Goal: Task Accomplishment & Management: Manage account settings

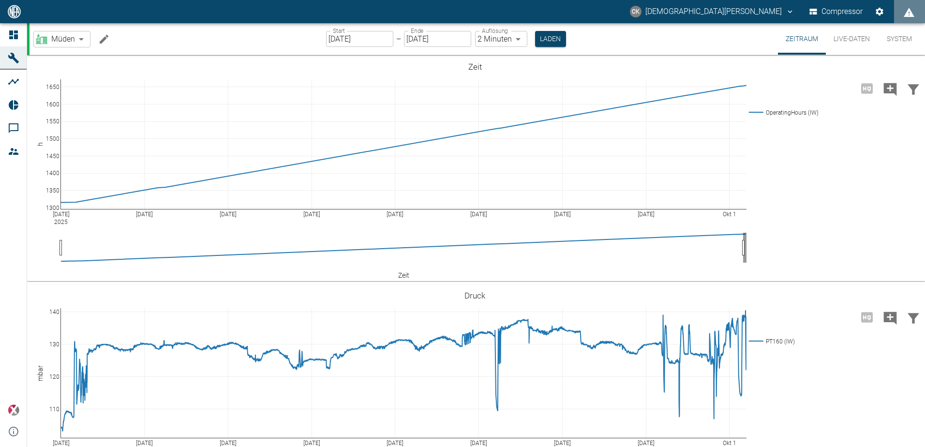
scroll to position [726, 0]
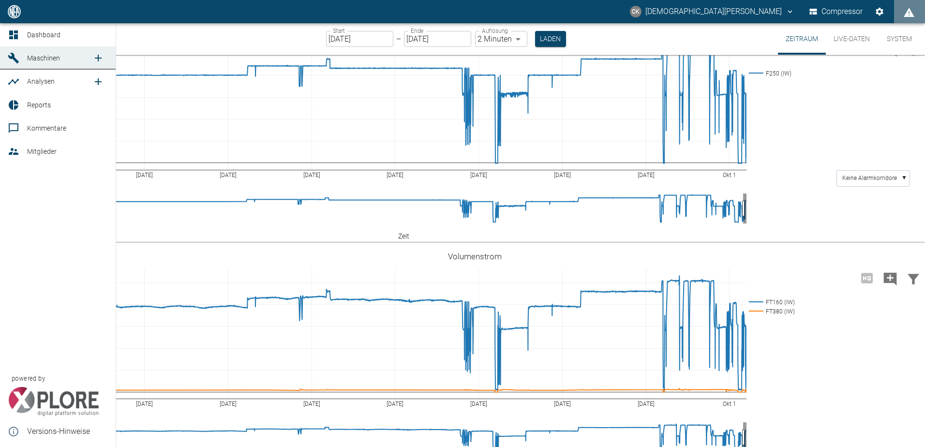
click at [35, 61] on span "Maschinen" at bounding box center [43, 58] width 33 height 8
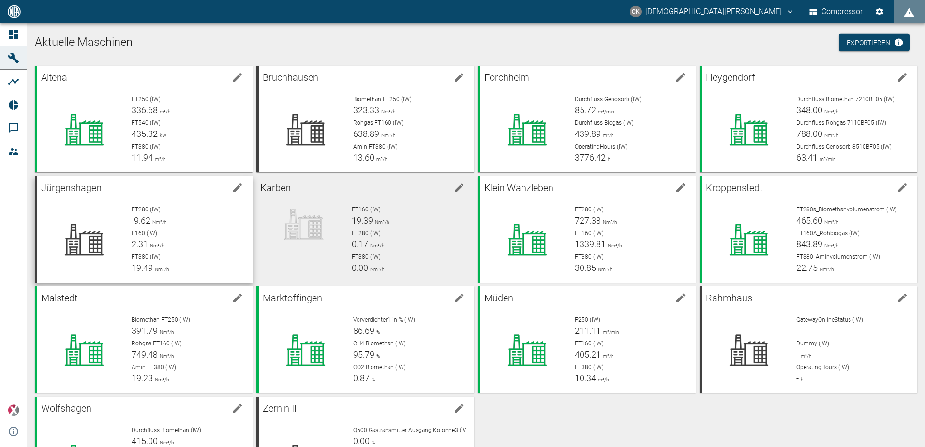
click at [188, 218] on div "FT280 (IW) -9.62 Nm³/h" at bounding box center [188, 216] width 113 height 22
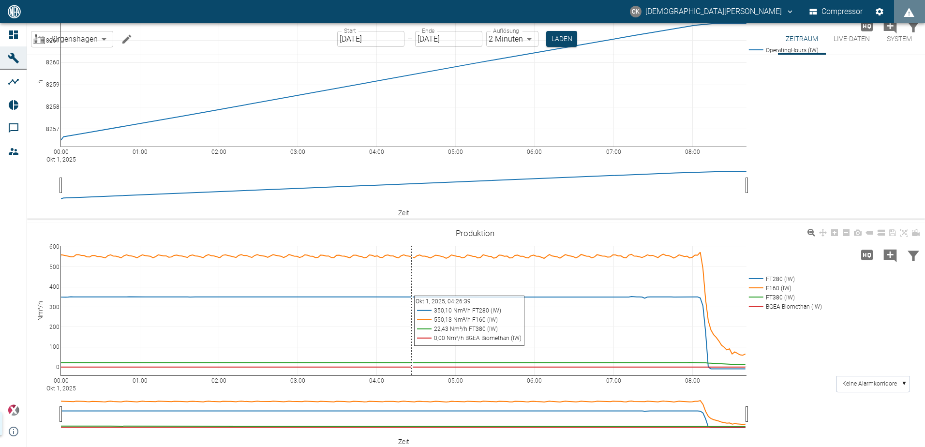
scroll to position [48, 0]
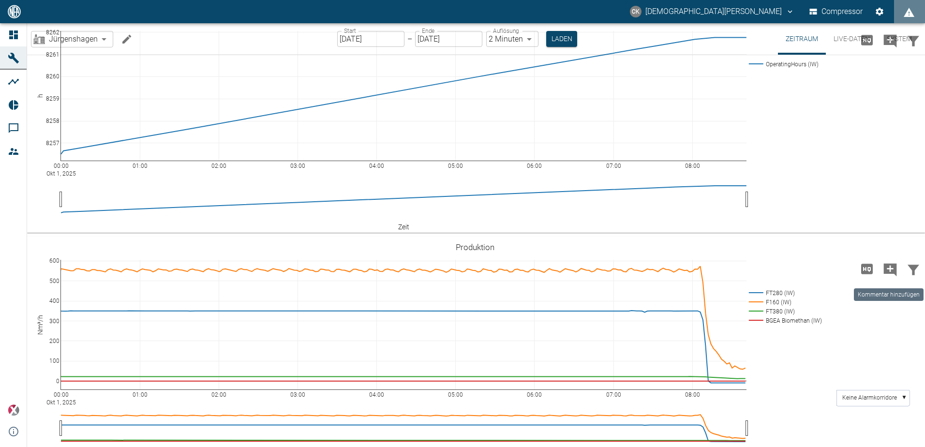
click at [893, 269] on icon "Kommentar hinzufügen" at bounding box center [890, 269] width 13 height 13
click at [830, 270] on button "Weiter" at bounding box center [840, 268] width 29 height 15
type textarea "Abschaltung zum Aminwechsel - BGAA"
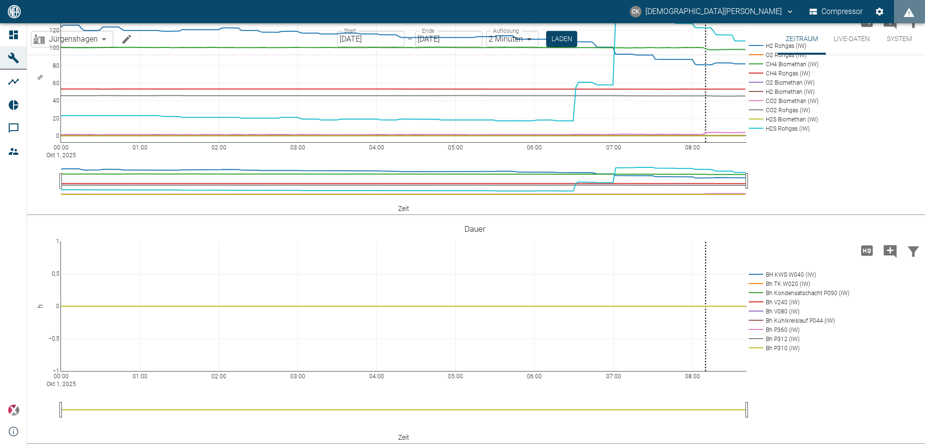
scroll to position [1668, 0]
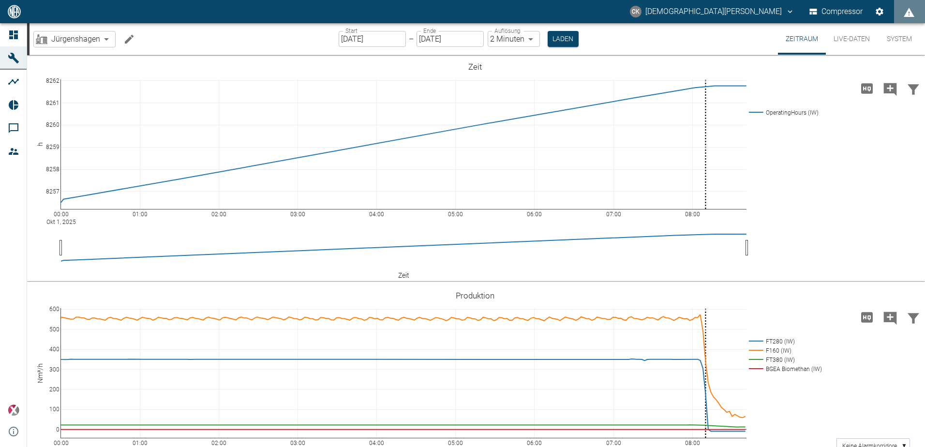
scroll to position [1668, 0]
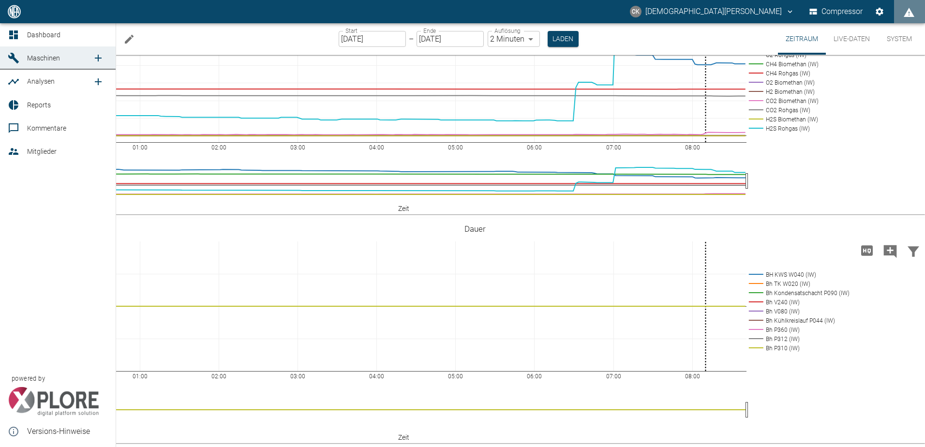
click at [9, 54] on icon at bounding box center [14, 58] width 12 height 12
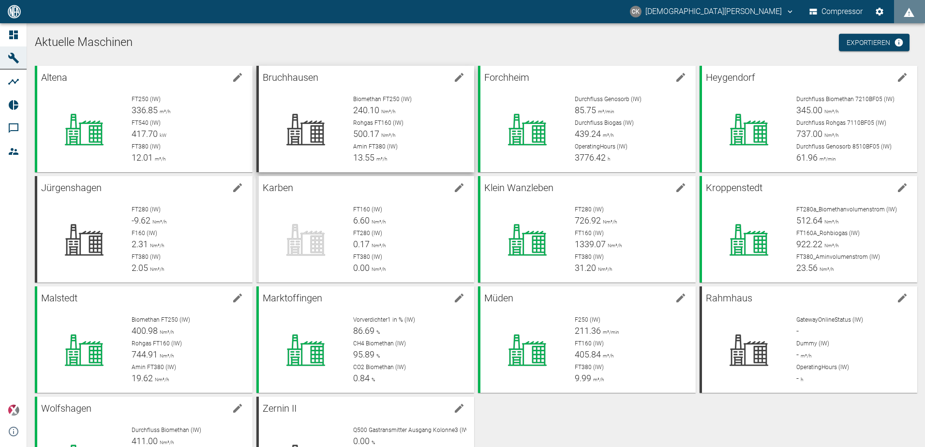
click at [345, 110] on div "Biomethan FT250 (IW) 240.10 Nm³/h Rohgas FT160 (IW) 500.17 Nm³/h Amin FT380 (IW…" at bounding box center [405, 125] width 121 height 77
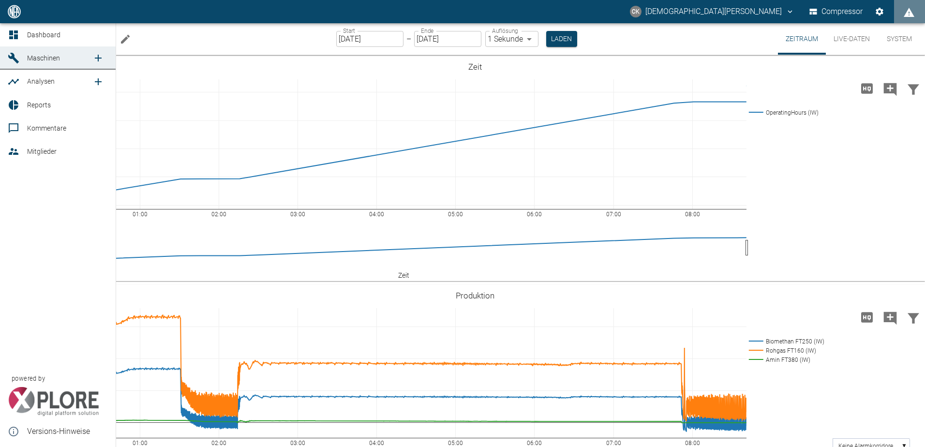
click at [3, 32] on link "Dashboard" at bounding box center [58, 34] width 116 height 23
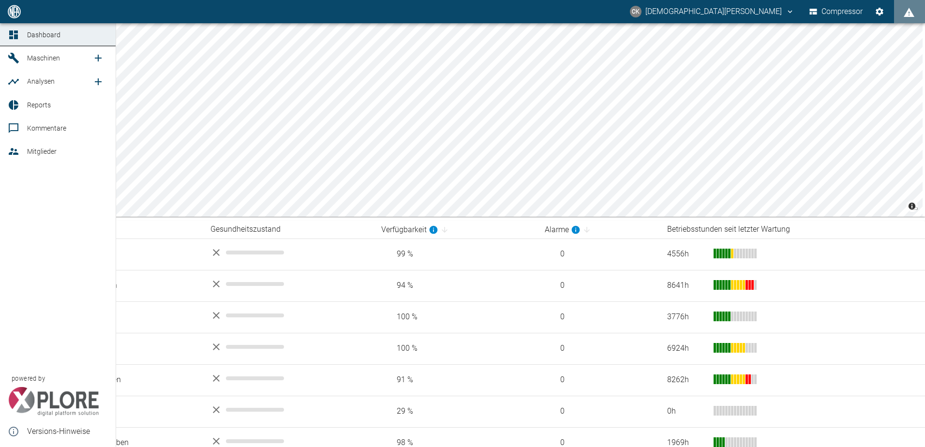
click at [16, 57] on icon at bounding box center [14, 58] width 12 height 12
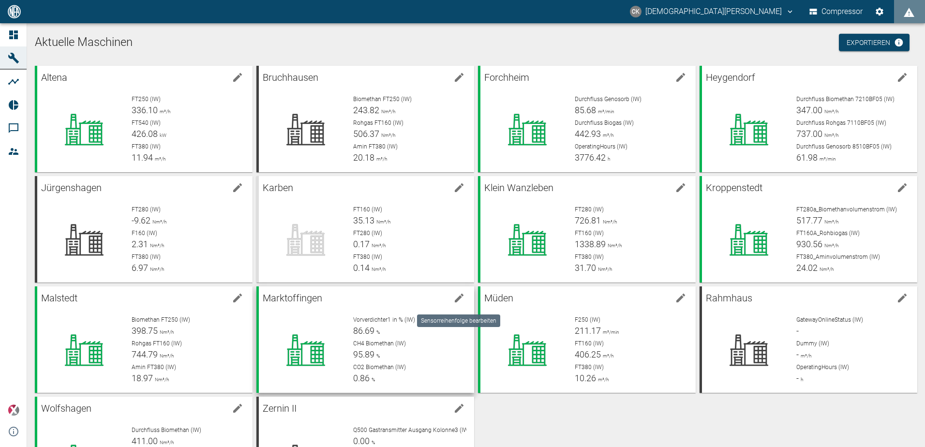
click at [456, 300] on icon "edit machine" at bounding box center [459, 298] width 9 height 9
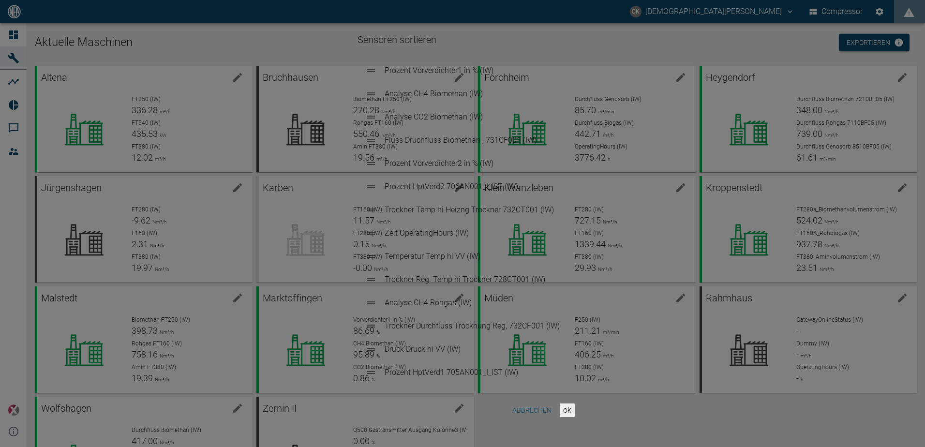
click at [296, 39] on div "Sensoren sortieren Prozent Vorverdichter1 in % (IW) Analyse CH4 Biomethan (IW) …" at bounding box center [462, 223] width 925 height 447
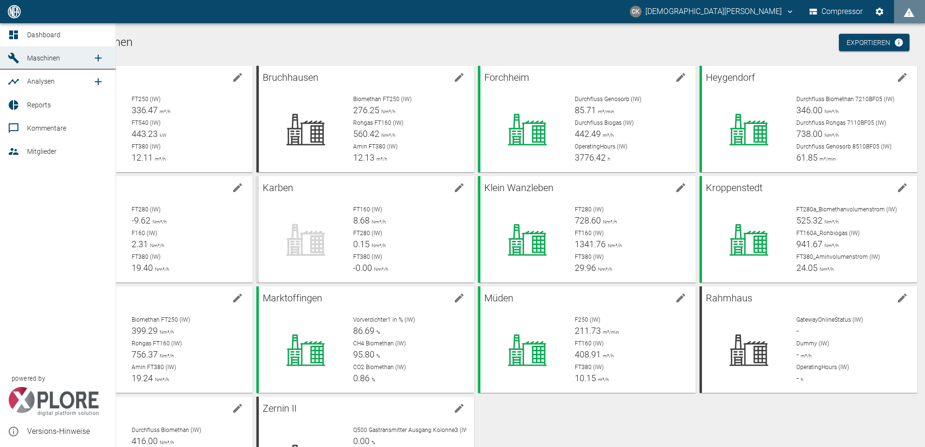
click at [15, 33] on icon at bounding box center [13, 34] width 9 height 9
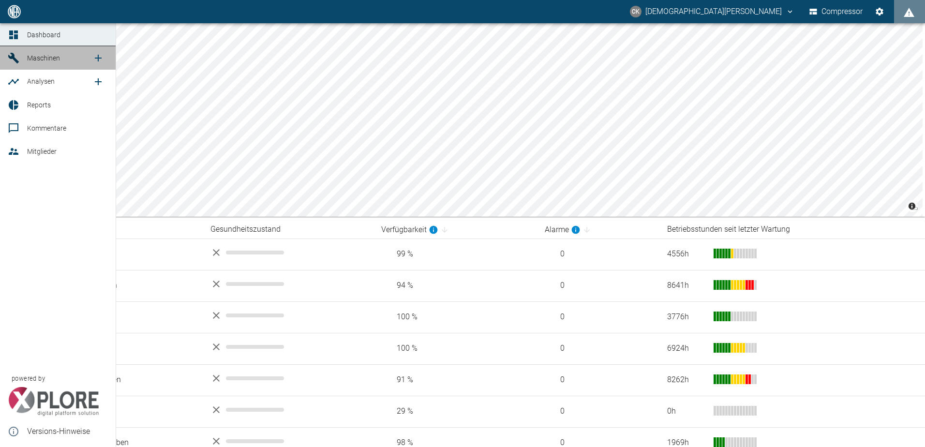
click at [16, 58] on icon at bounding box center [14, 58] width 12 height 12
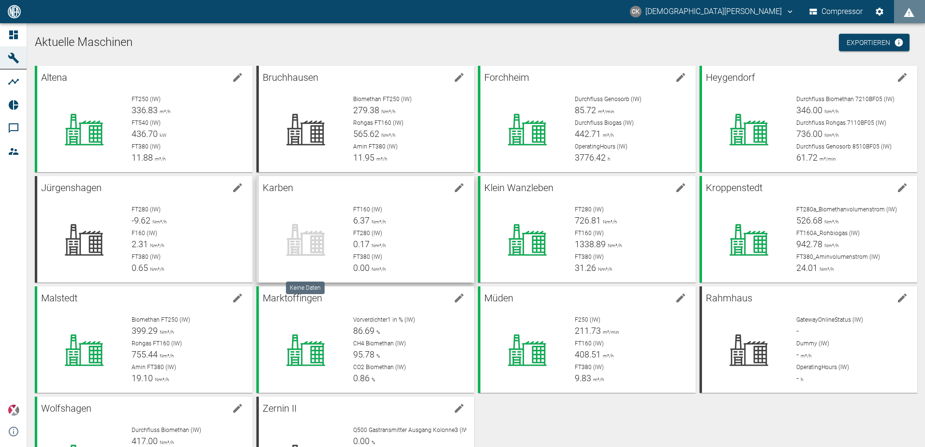
scroll to position [48, 0]
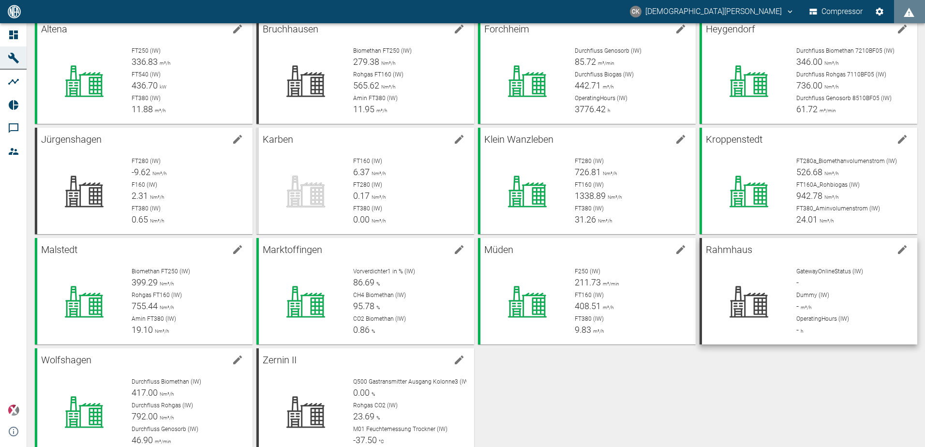
click at [797, 255] on p "Rahmhaus" at bounding box center [799, 249] width 187 height 15
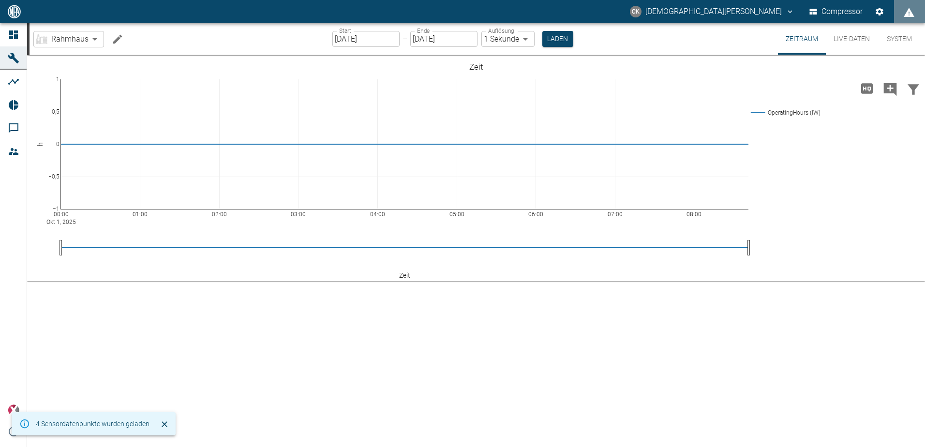
click at [901, 35] on button "System" at bounding box center [899, 38] width 44 height 31
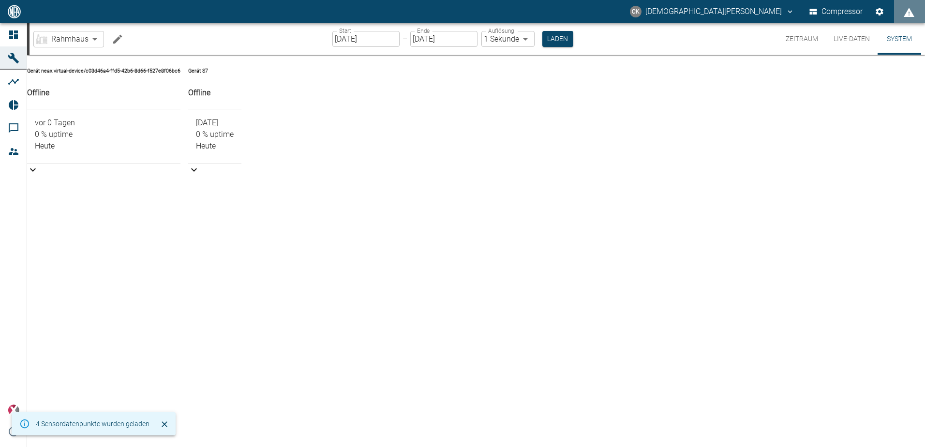
click at [800, 43] on button "Zeitraum" at bounding box center [802, 38] width 48 height 31
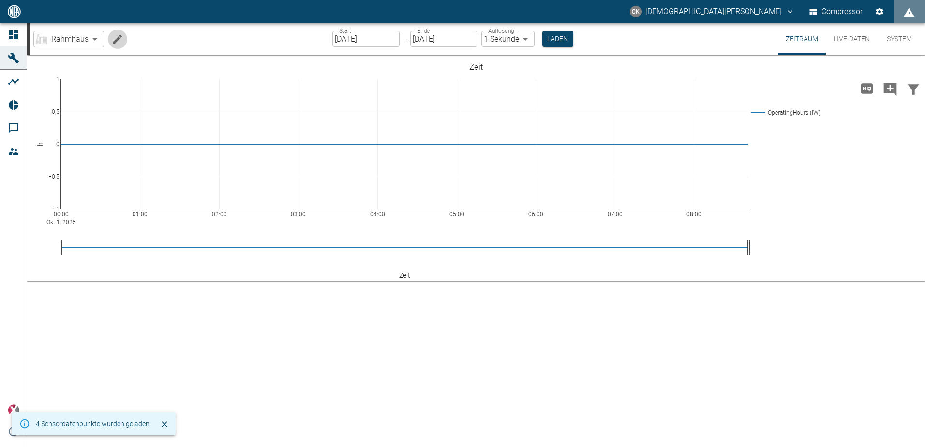
click at [113, 40] on icon "Machine bearbeiten" at bounding box center [118, 39] width 12 height 12
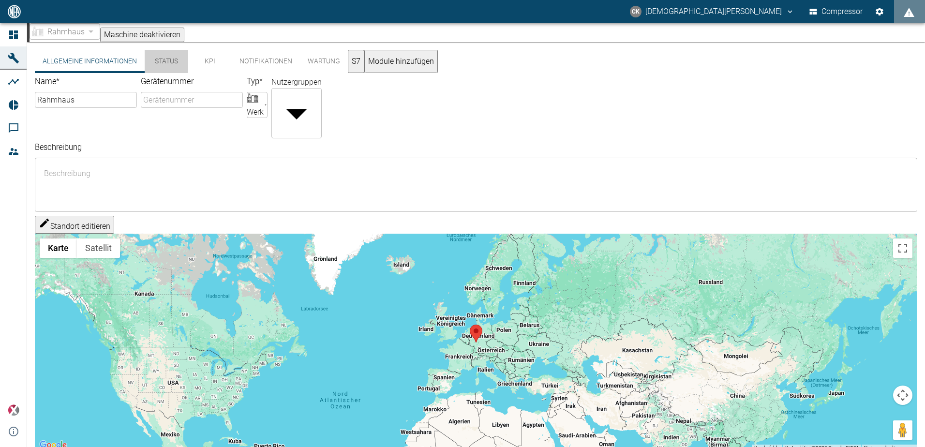
click at [164, 65] on button "Status" at bounding box center [167, 61] width 44 height 23
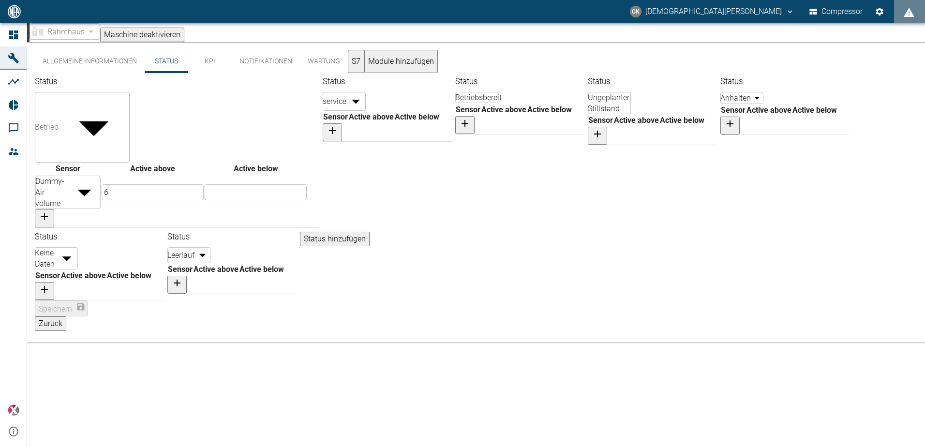
click at [211, 68] on button "KPI" at bounding box center [210, 61] width 44 height 23
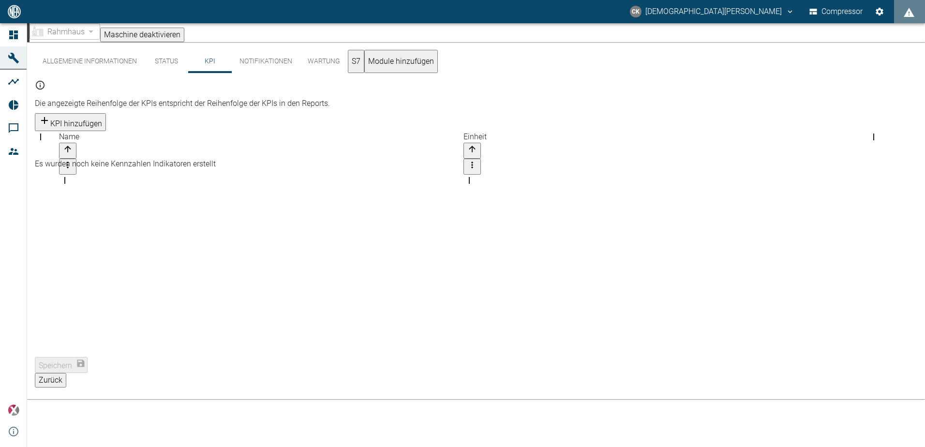
click at [253, 66] on button "Notifikationen" at bounding box center [266, 61] width 68 height 23
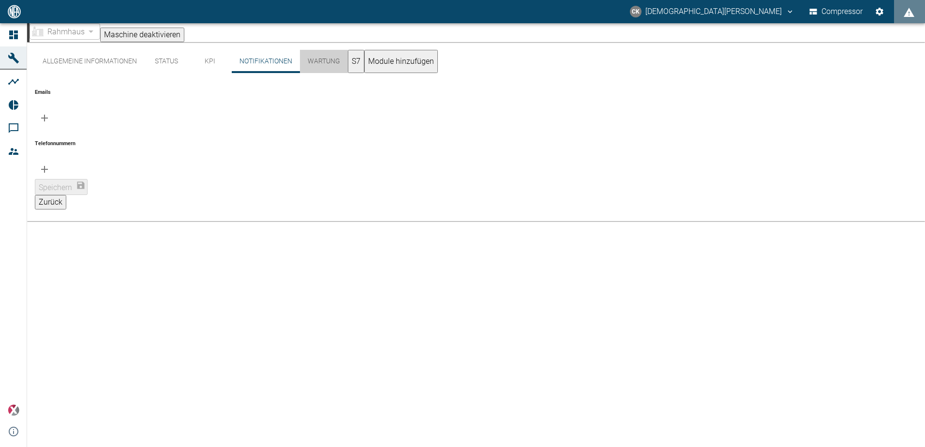
click at [341, 70] on button "Wartung" at bounding box center [324, 61] width 48 height 23
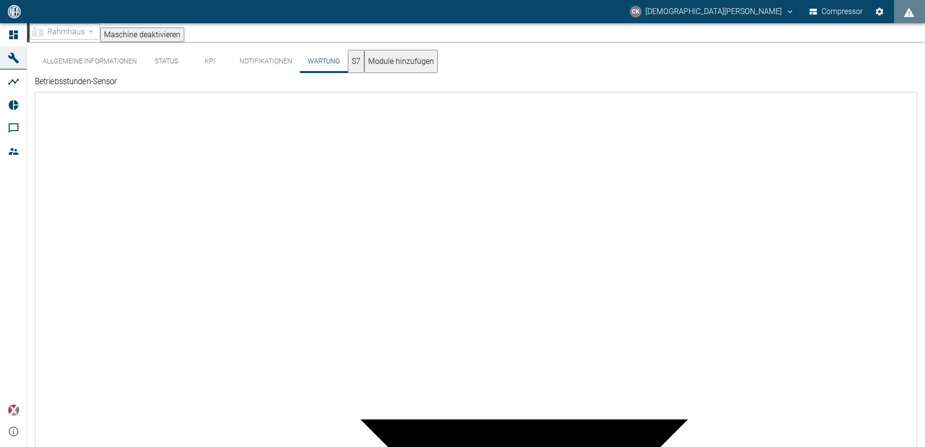
click at [364, 68] on button "S7" at bounding box center [356, 61] width 16 height 23
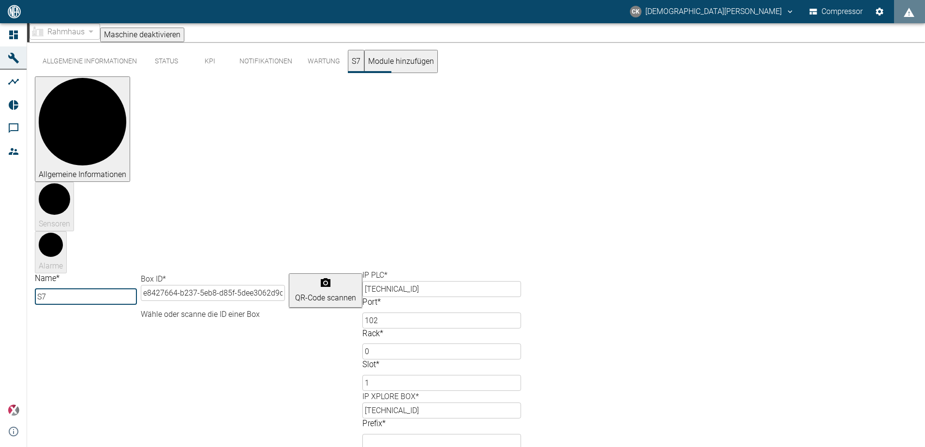
click at [70, 68] on button "Allgemeine Informationen" at bounding box center [90, 61] width 110 height 23
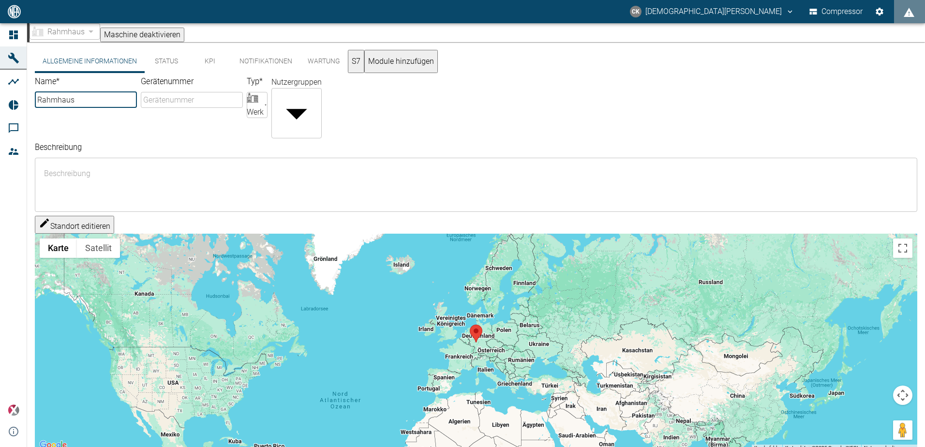
click at [104, 216] on button "Standort editieren" at bounding box center [74, 225] width 79 height 18
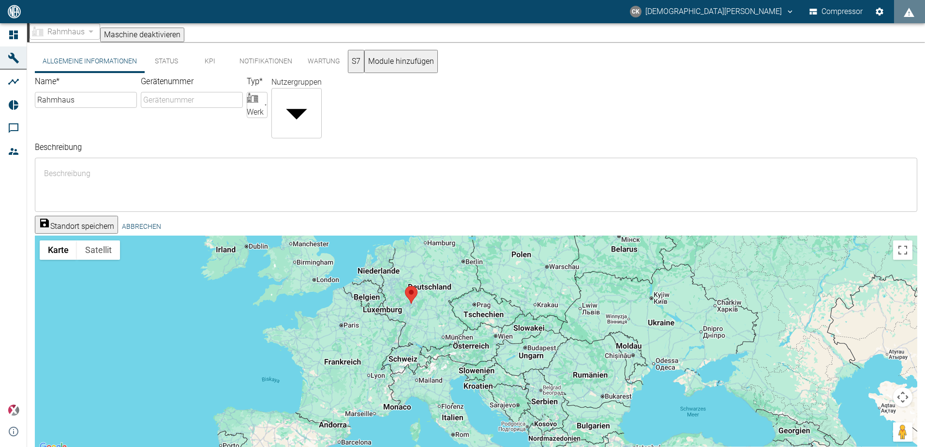
drag, startPoint x: 490, startPoint y: 290, endPoint x: 420, endPoint y: 347, distance: 90.0
click at [420, 347] on div at bounding box center [476, 345] width 882 height 218
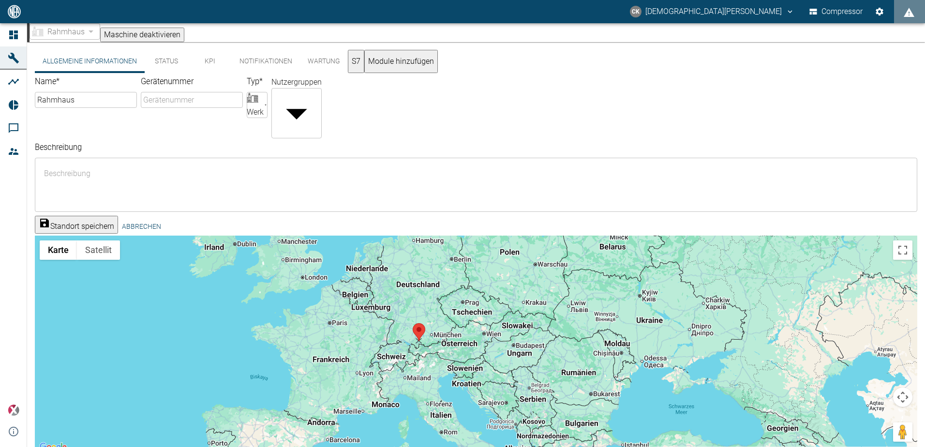
drag, startPoint x: 400, startPoint y: 277, endPoint x: 423, endPoint y: 320, distance: 48.9
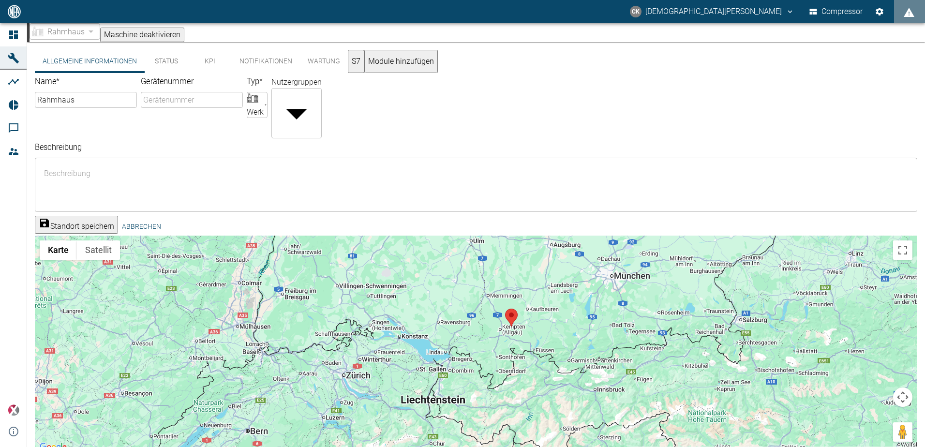
drag, startPoint x: 466, startPoint y: 292, endPoint x: 491, endPoint y: 329, distance: 44.7
click at [491, 329] on div at bounding box center [476, 345] width 882 height 218
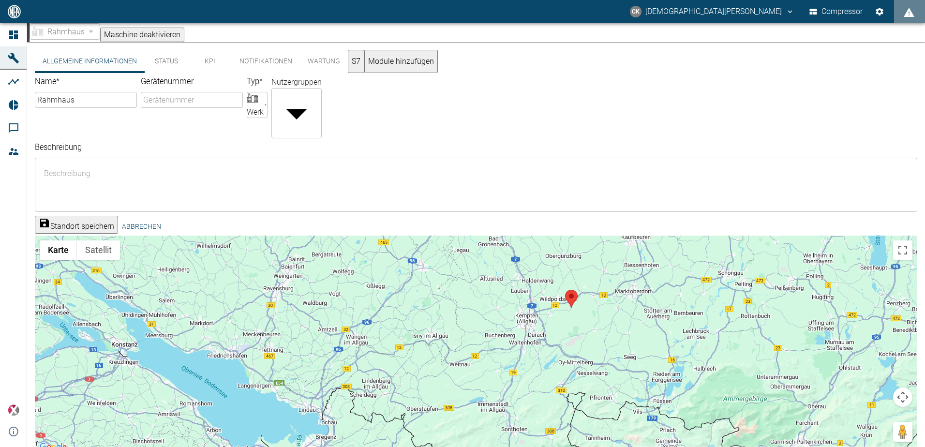
drag, startPoint x: 565, startPoint y: 351, endPoint x: 562, endPoint y: 378, distance: 27.7
click at [562, 378] on div at bounding box center [476, 345] width 882 height 218
drag, startPoint x: 571, startPoint y: 283, endPoint x: 380, endPoint y: 280, distance: 191.6
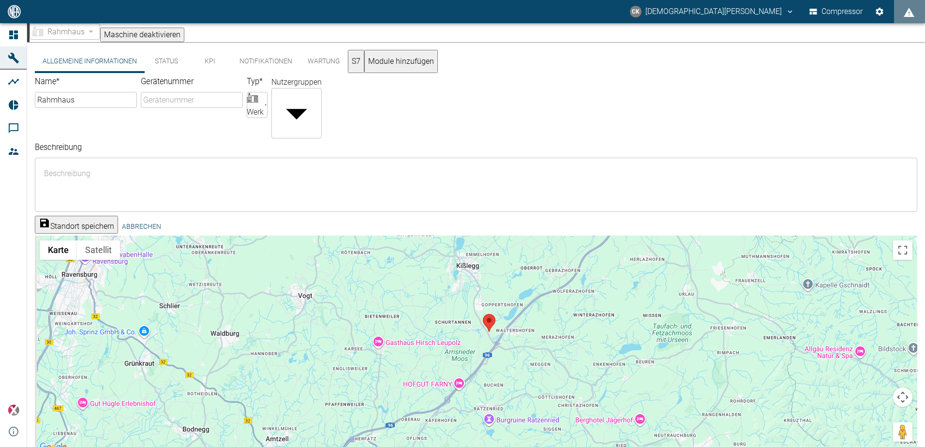
drag, startPoint x: 482, startPoint y: 343, endPoint x: 515, endPoint y: 393, distance: 59.3
click at [509, 425] on div at bounding box center [476, 345] width 882 height 218
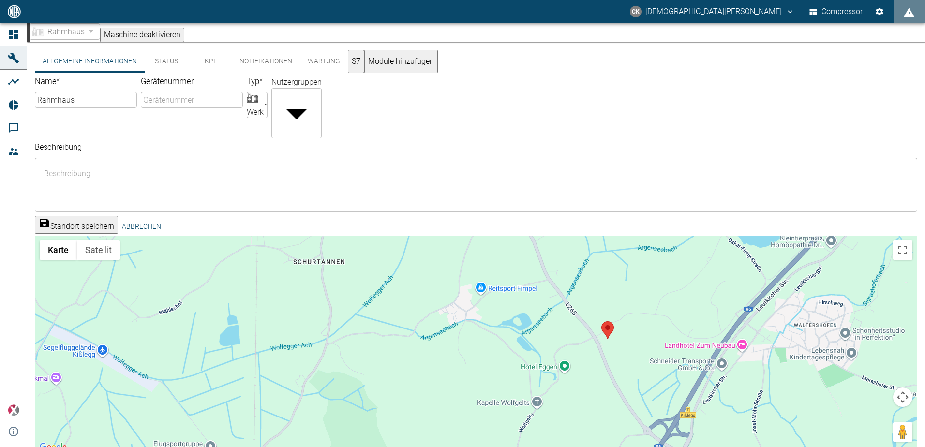
drag, startPoint x: 546, startPoint y: 380, endPoint x: 470, endPoint y: 147, distance: 245.2
click at [469, 149] on div "Name * Rahmhaus ​ Gerätenummer ​ Typ * Werk Factory ​ Nutzergruppen ​ ​ Beschre…" at bounding box center [474, 263] width 886 height 381
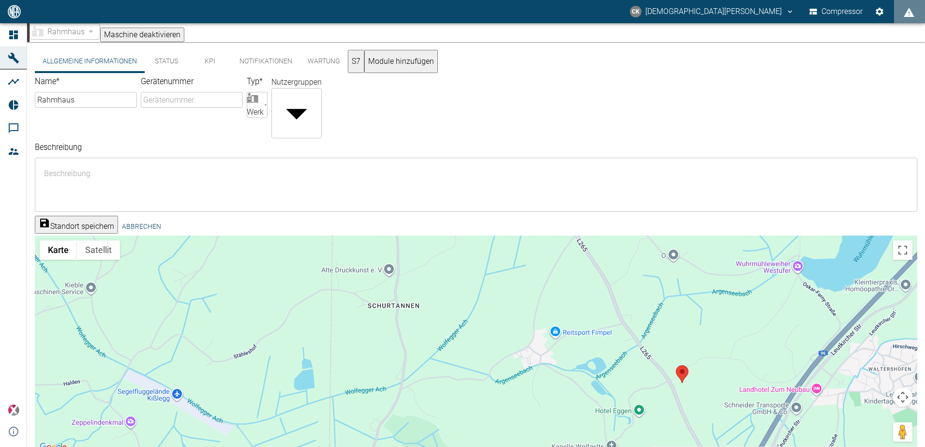
drag, startPoint x: 330, startPoint y: 341, endPoint x: 404, endPoint y: 446, distance: 128.9
click at [402, 445] on div "Allgemeine Informationen Status KPI Notifikationen Wartung S7 Module hinzufügen…" at bounding box center [476, 268] width 898 height 453
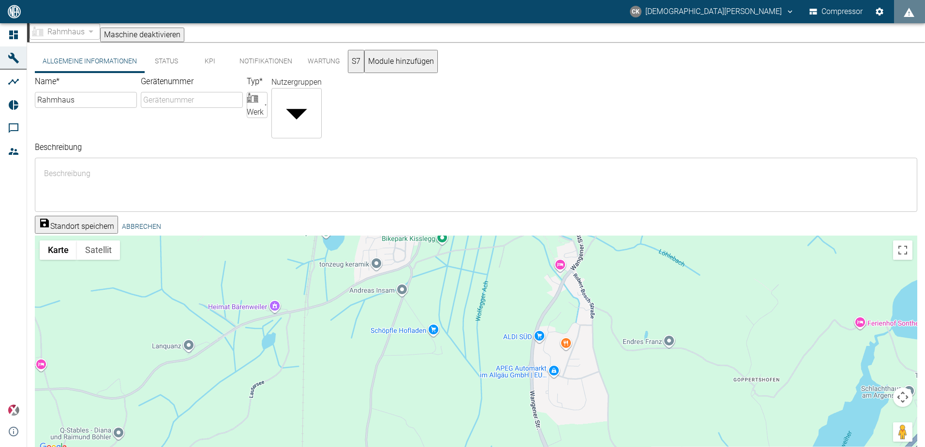
drag, startPoint x: 473, startPoint y: 334, endPoint x: 458, endPoint y: 387, distance: 55.7
click at [458, 387] on div at bounding box center [476, 345] width 882 height 218
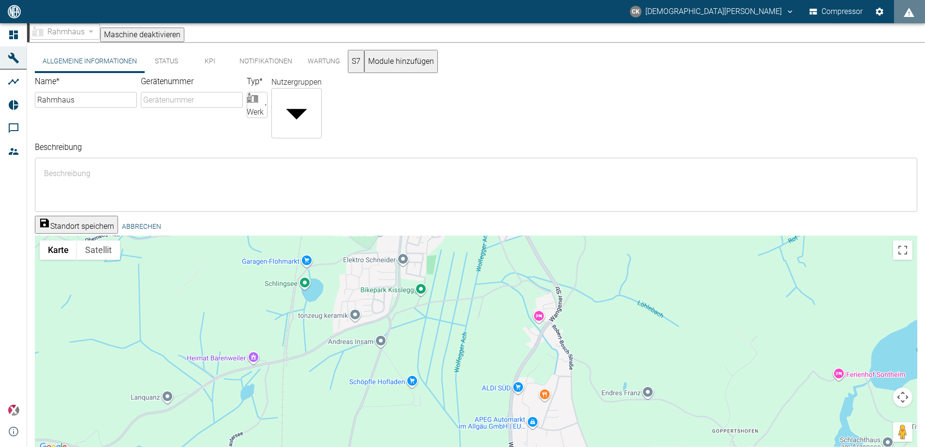
drag, startPoint x: 489, startPoint y: 269, endPoint x: 434, endPoint y: 420, distance: 161.0
click at [433, 412] on div at bounding box center [476, 345] width 882 height 218
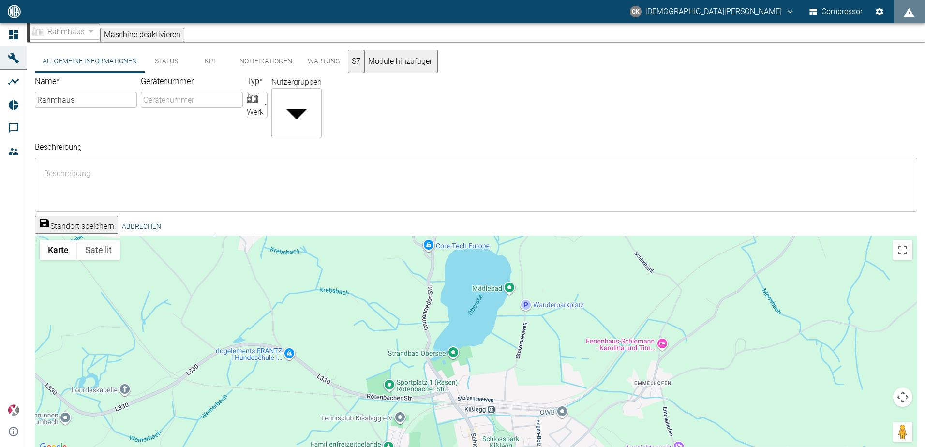
drag, startPoint x: 404, startPoint y: 347, endPoint x: 544, endPoint y: 464, distance: 182.4
click at [544, 446] on html "CK [PERSON_NAME] Compressor Dashboard Maschinen Analysen Reports Kommentare Mit…" at bounding box center [462, 223] width 925 height 447
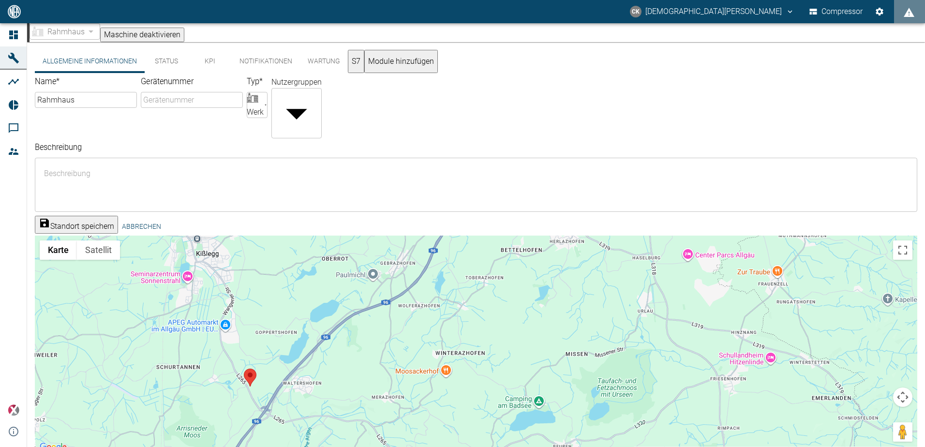
drag, startPoint x: 649, startPoint y: 308, endPoint x: 318, endPoint y: 109, distance: 385.7
click at [321, 112] on div "Name * Rahmhaus ​ Gerätenummer ​ Typ * Werk Factory ​ Nutzergruppen ​ ​ Beschre…" at bounding box center [474, 263] width 886 height 381
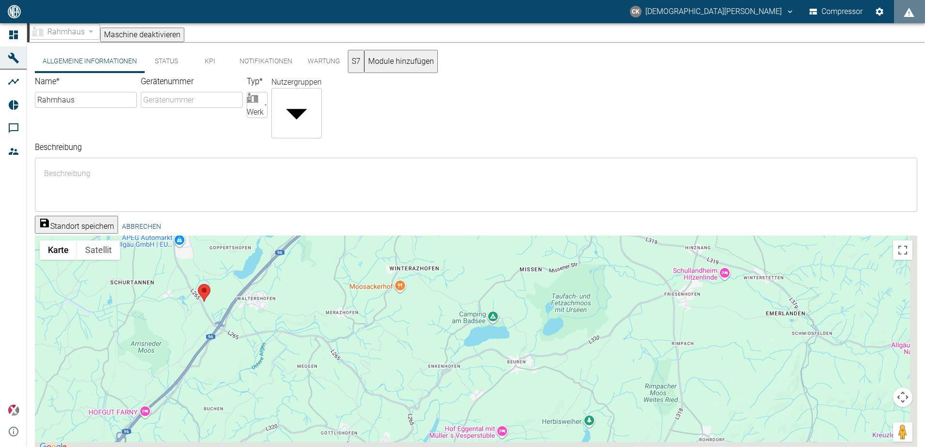
drag, startPoint x: 456, startPoint y: 373, endPoint x: 426, endPoint y: 255, distance: 121.9
click at [427, 257] on div at bounding box center [476, 345] width 882 height 218
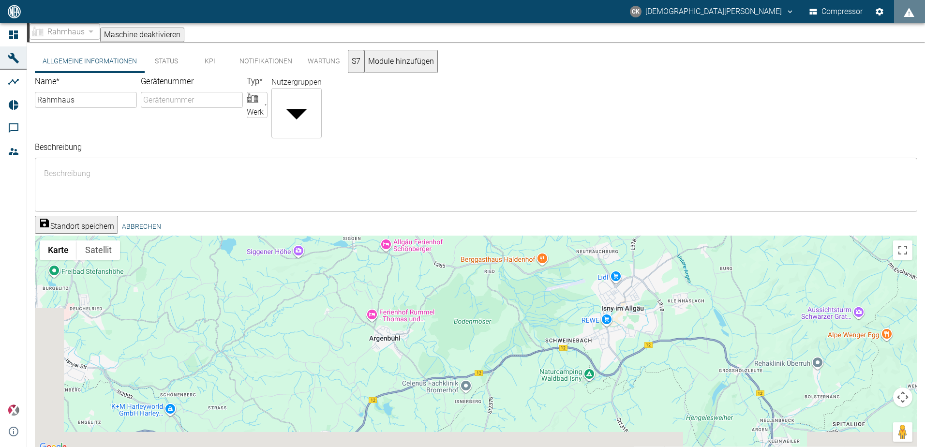
drag, startPoint x: 394, startPoint y: 372, endPoint x: 500, endPoint y: 243, distance: 166.7
click at [492, 252] on div at bounding box center [476, 345] width 882 height 218
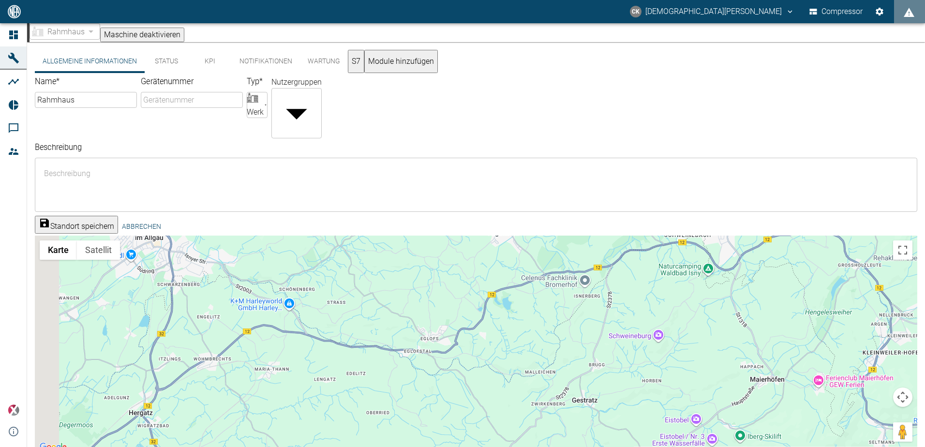
drag, startPoint x: 321, startPoint y: 367, endPoint x: 390, endPoint y: 284, distance: 108.1
click at [390, 294] on div at bounding box center [476, 345] width 882 height 218
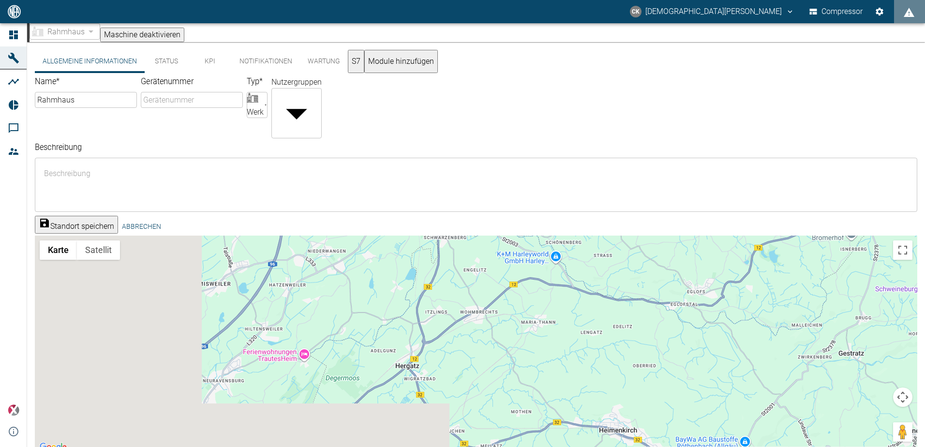
drag, startPoint x: 206, startPoint y: 303, endPoint x: 424, endPoint y: 381, distance: 231.5
click at [424, 381] on div at bounding box center [476, 345] width 882 height 218
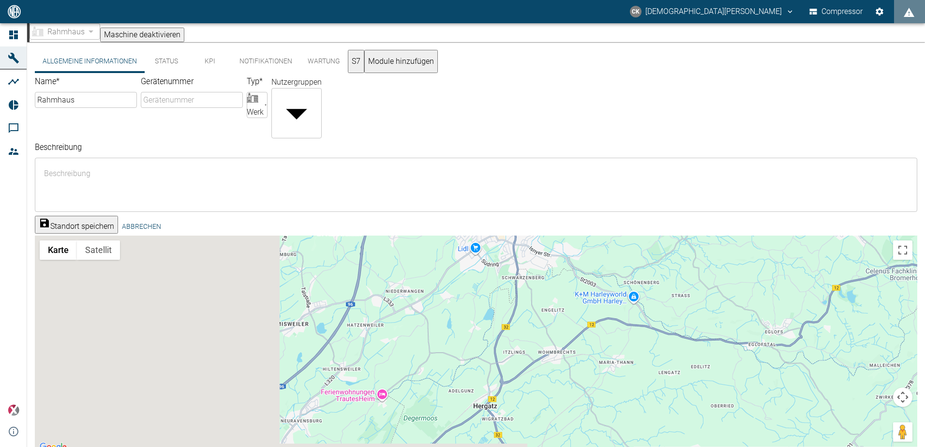
drag, startPoint x: 358, startPoint y: 278, endPoint x: 440, endPoint y: 424, distance: 167.2
click at [437, 421] on div at bounding box center [476, 345] width 882 height 218
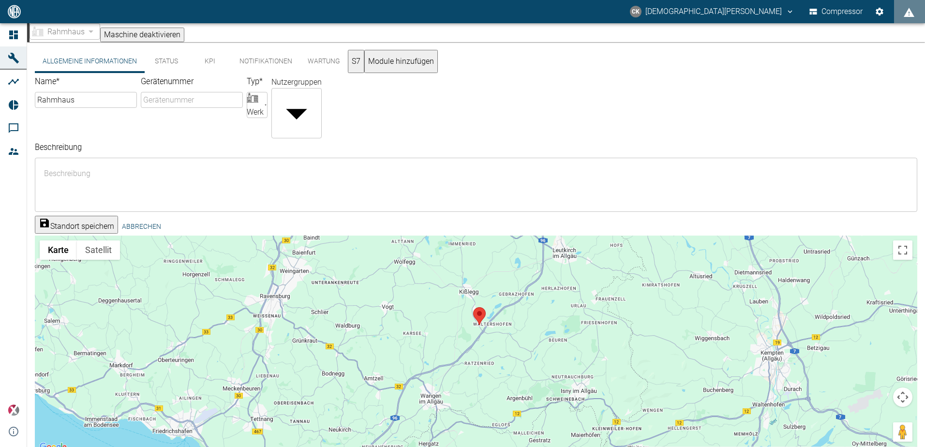
drag, startPoint x: 468, startPoint y: 267, endPoint x: 429, endPoint y: 323, distance: 68.4
click at [444, 334] on div at bounding box center [476, 345] width 882 height 218
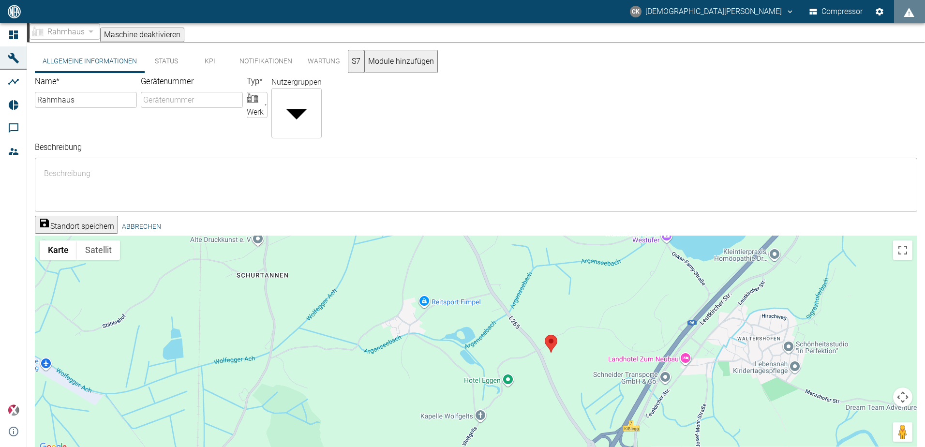
drag, startPoint x: 434, startPoint y: 353, endPoint x: 267, endPoint y: 166, distance: 250.7
click at [267, 166] on div "Name * Rahmhaus ​ Gerätenummer ​ Typ * Werk Factory ​ Nutzergruppen ​ ​ Beschre…" at bounding box center [474, 263] width 886 height 381
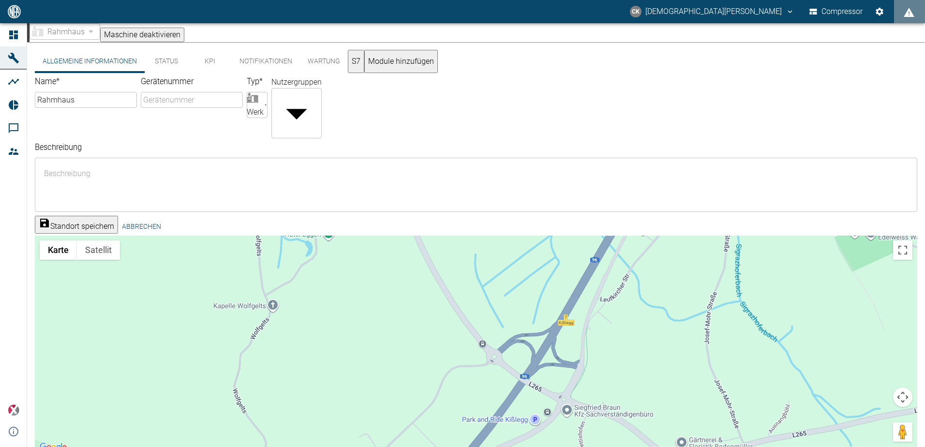
drag, startPoint x: 520, startPoint y: 340, endPoint x: 470, endPoint y: 263, distance: 92.3
click at [470, 263] on div at bounding box center [476, 345] width 882 height 218
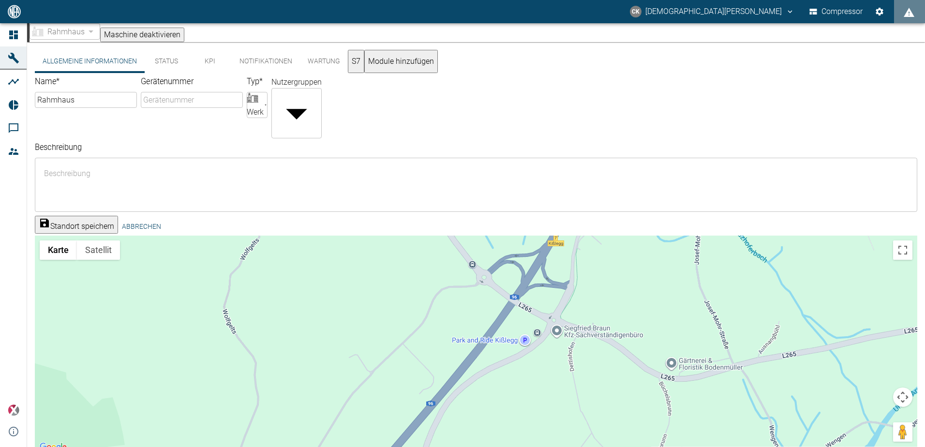
drag, startPoint x: 389, startPoint y: 377, endPoint x: 375, endPoint y: 262, distance: 115.5
click at [375, 264] on div at bounding box center [476, 345] width 882 height 218
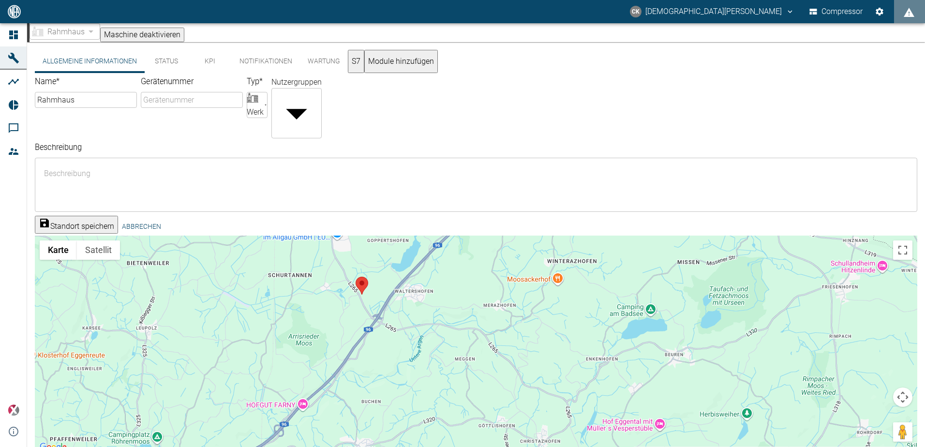
drag, startPoint x: 300, startPoint y: 296, endPoint x: 333, endPoint y: 374, distance: 84.8
click at [331, 375] on div at bounding box center [476, 345] width 882 height 218
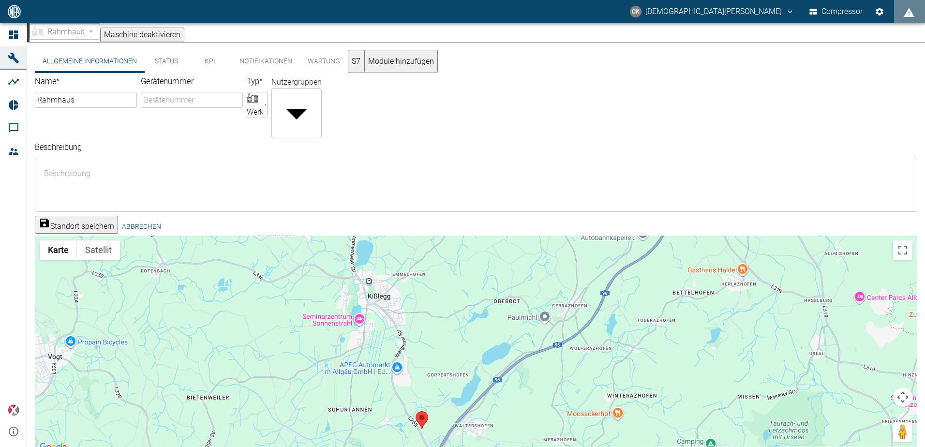
drag, startPoint x: 314, startPoint y: 270, endPoint x: 325, endPoint y: 350, distance: 80.6
click at [325, 347] on div at bounding box center [476, 345] width 882 height 218
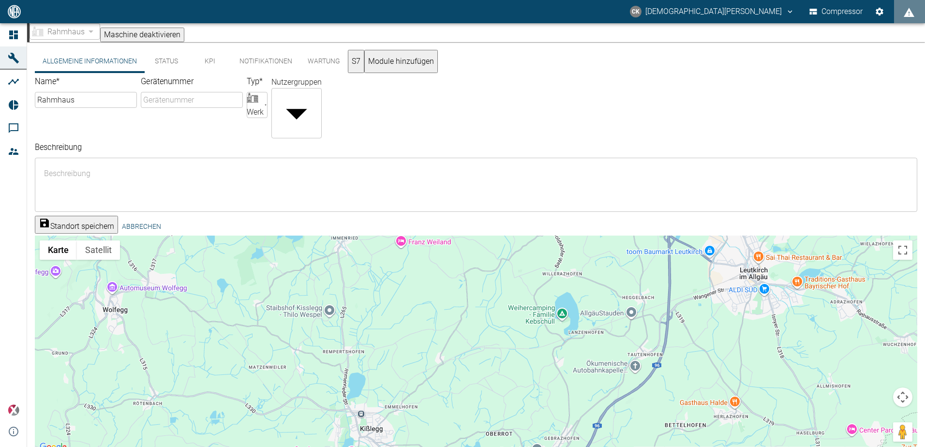
drag, startPoint x: 314, startPoint y: 285, endPoint x: 309, endPoint y: 332, distance: 47.7
click at [309, 332] on div at bounding box center [476, 345] width 882 height 218
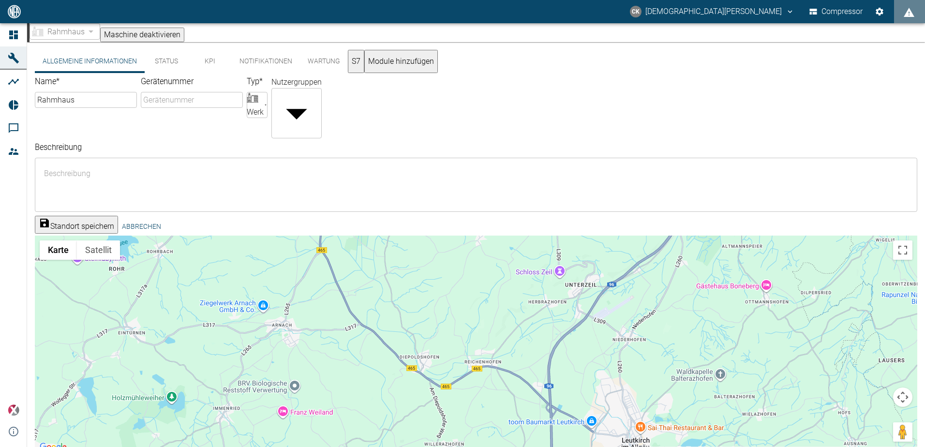
drag, startPoint x: 303, startPoint y: 285, endPoint x: 291, endPoint y: 418, distance: 133.5
click at [184, 446] on html "CK [PERSON_NAME] Compressor Dashboard Maschinen Analysen Reports Kommentare Mit…" at bounding box center [462, 223] width 925 height 447
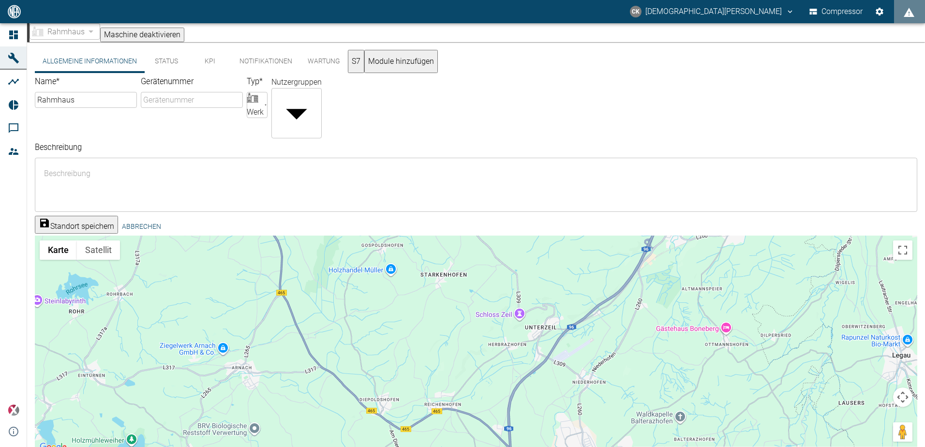
drag, startPoint x: 443, startPoint y: 307, endPoint x: 402, endPoint y: 352, distance: 60.3
click at [402, 352] on div at bounding box center [476, 345] width 882 height 218
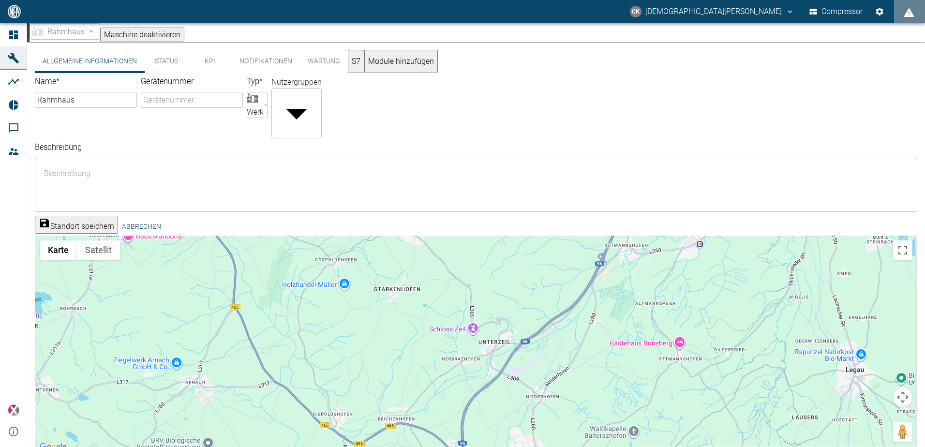
drag, startPoint x: 368, startPoint y: 266, endPoint x: 336, endPoint y: 291, distance: 40.0
click at [336, 292] on div at bounding box center [476, 345] width 882 height 218
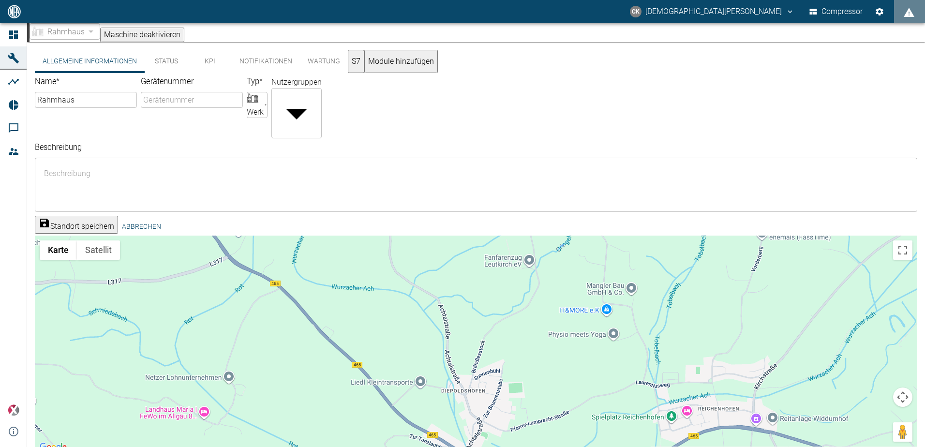
drag, startPoint x: 547, startPoint y: 306, endPoint x: 618, endPoint y: 356, distance: 87.0
click at [618, 356] on div at bounding box center [476, 345] width 882 height 218
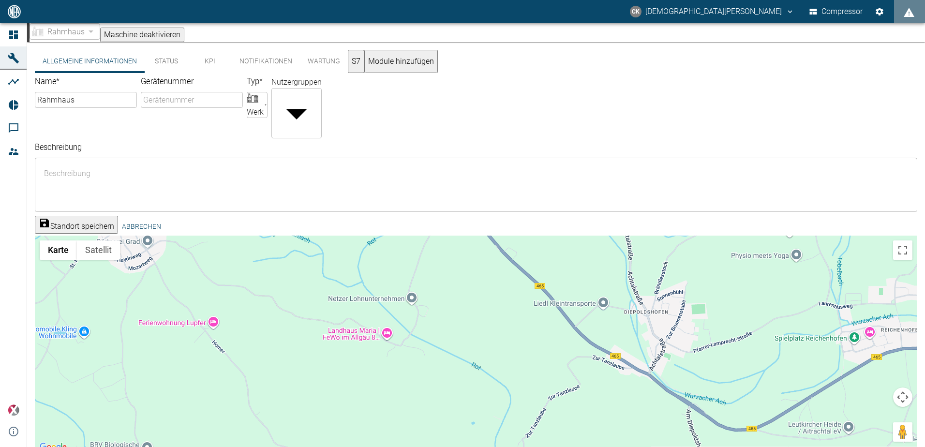
drag, startPoint x: 302, startPoint y: 343, endPoint x: 486, endPoint y: 264, distance: 200.2
click at [486, 264] on div at bounding box center [476, 345] width 882 height 218
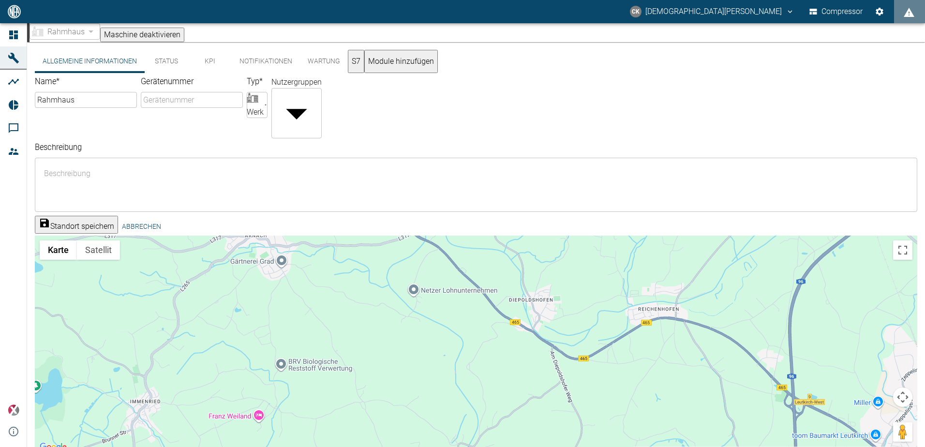
drag, startPoint x: 390, startPoint y: 358, endPoint x: 418, endPoint y: 285, distance: 78.4
click at [415, 290] on div at bounding box center [476, 345] width 882 height 218
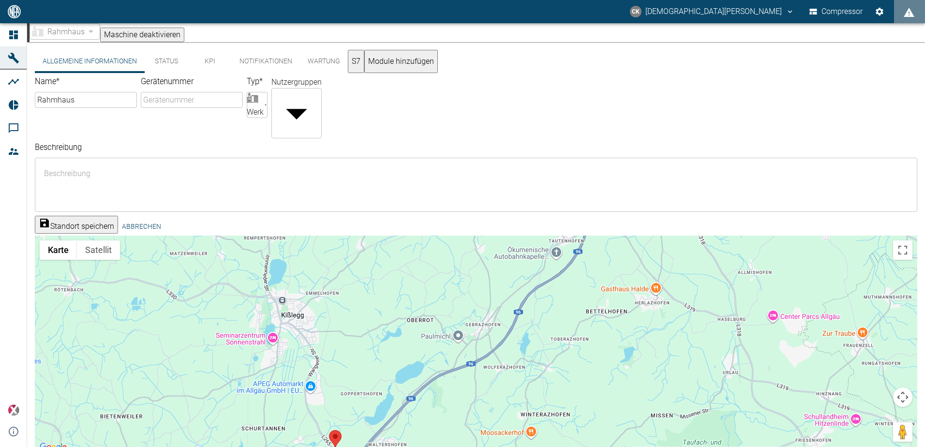
drag, startPoint x: 481, startPoint y: 377, endPoint x: 443, endPoint y: 163, distance: 217.3
click at [443, 163] on div "Name * Rahmhaus ​ Gerätenummer ​ Typ * Werk Factory ​ Nutzergruppen ​ ​ Beschre…" at bounding box center [474, 263] width 886 height 381
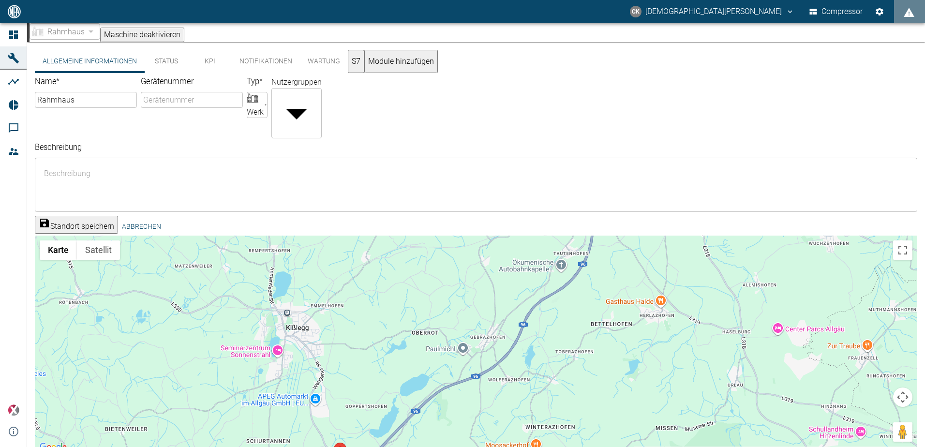
click at [341, 424] on div at bounding box center [476, 345] width 882 height 218
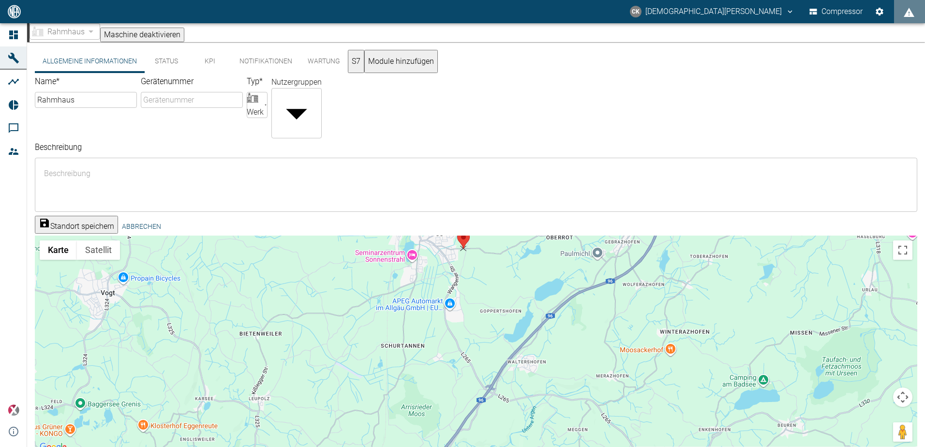
drag, startPoint x: 479, startPoint y: 315, endPoint x: 466, endPoint y: 220, distance: 95.7
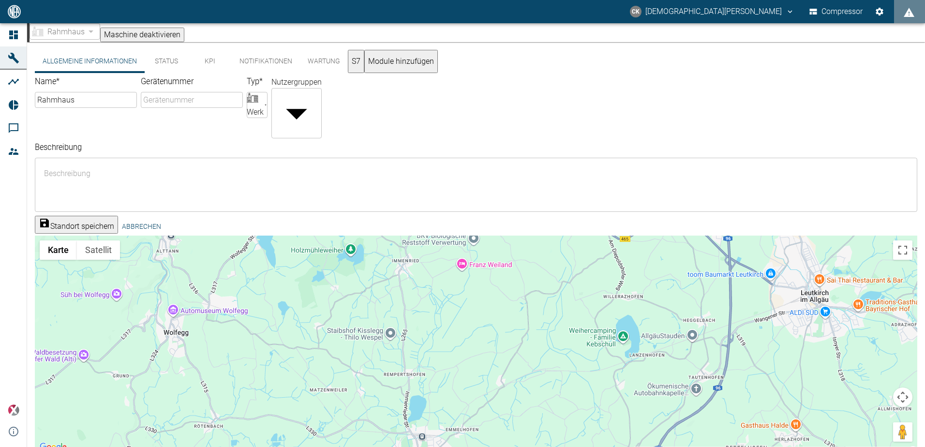
drag, startPoint x: 556, startPoint y: 316, endPoint x: 518, endPoint y: 428, distance: 117.9
click at [544, 438] on div "Allgemeine Informationen Status KPI Notifikationen Wartung S7 Module hinzufügen…" at bounding box center [476, 268] width 898 height 453
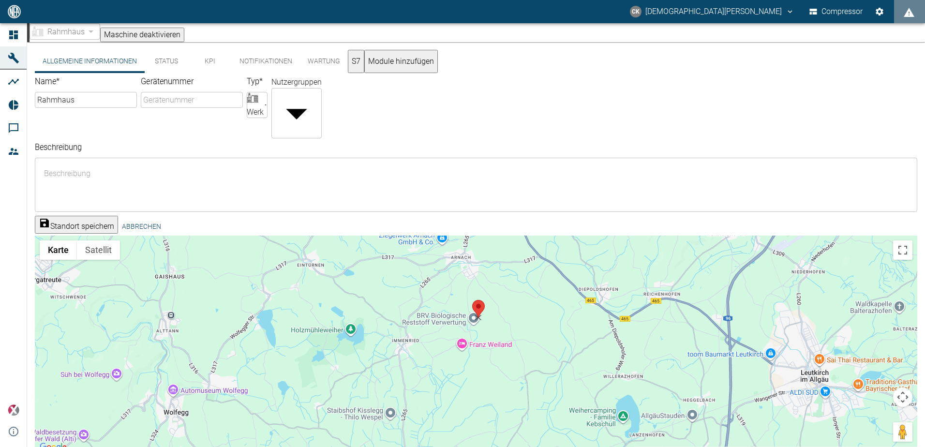
drag, startPoint x: 465, startPoint y: 431, endPoint x: 480, endPoint y: 283, distance: 149.3
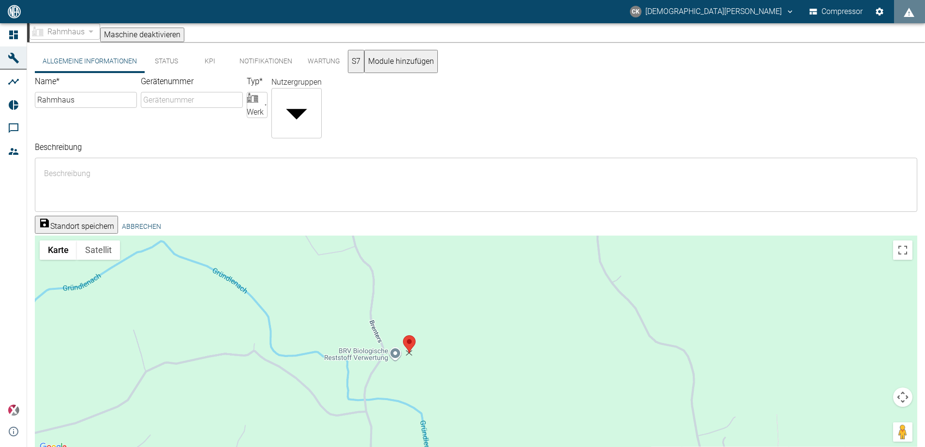
drag, startPoint x: 436, startPoint y: 268, endPoint x: 409, endPoint y: 325, distance: 62.5
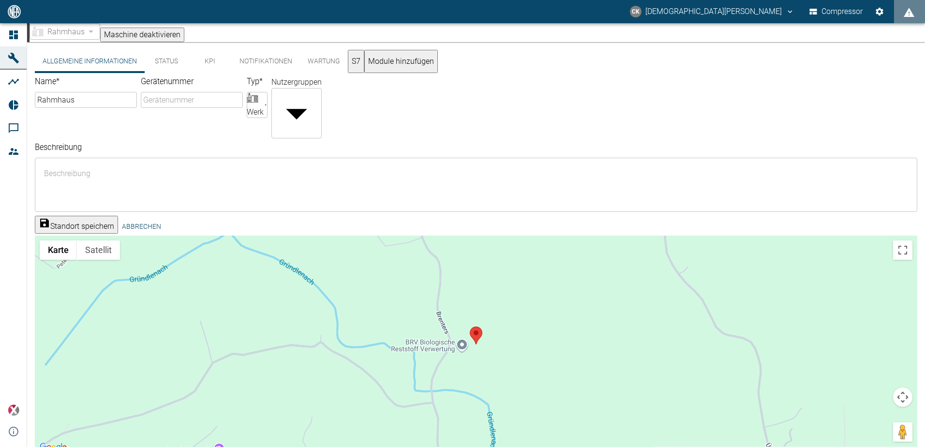
click at [118, 216] on button "Standort speichern" at bounding box center [76, 225] width 83 height 18
click at [106, 230] on div "Standort editieren ← Nach links → Nach rechts ↑ Nach oben ↓ Nach unten + Heranz…" at bounding box center [476, 334] width 882 height 236
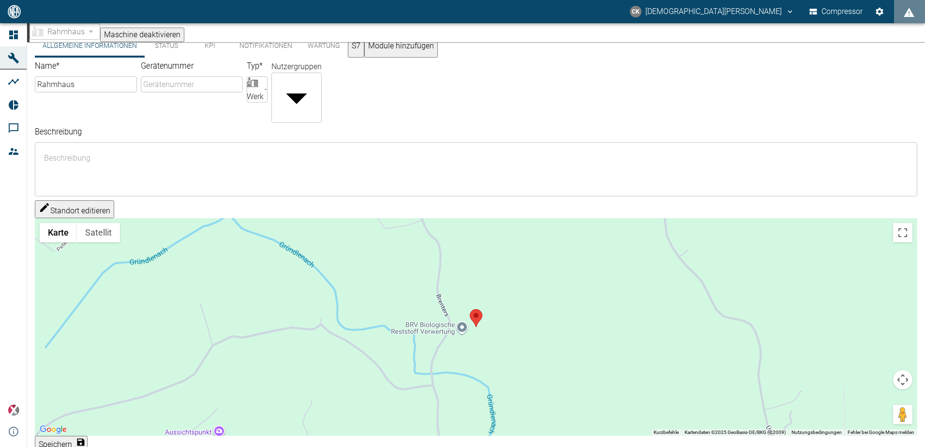
scroll to position [23, 0]
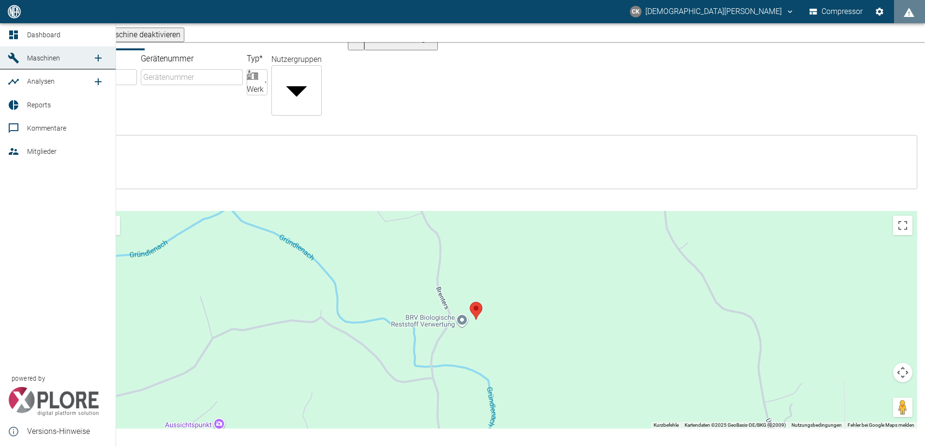
click at [13, 35] on icon at bounding box center [13, 34] width 9 height 9
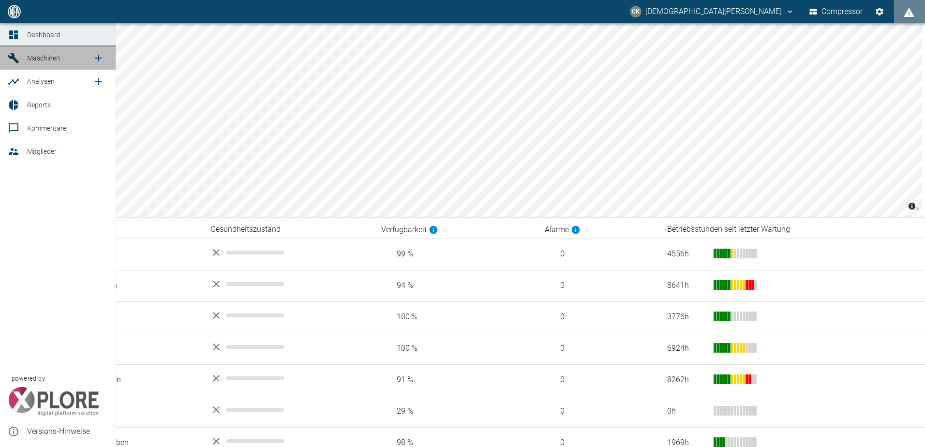
click at [13, 59] on icon at bounding box center [14, 58] width 12 height 12
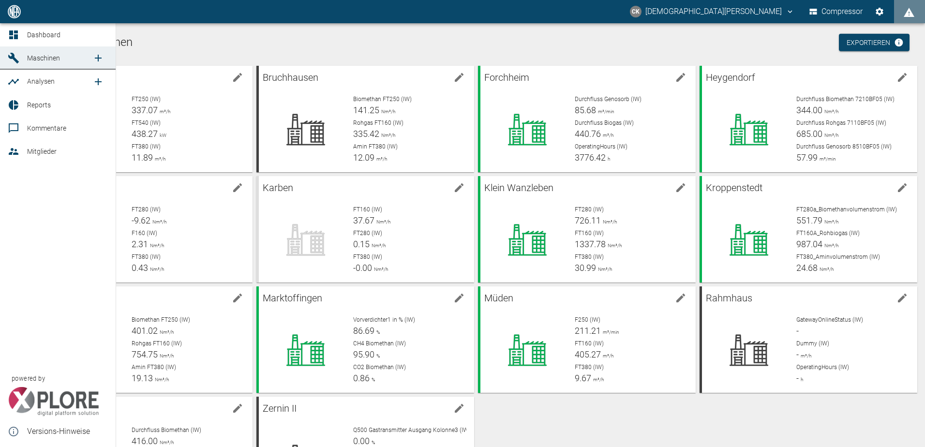
click at [28, 35] on span "Dashboard" at bounding box center [43, 35] width 33 height 8
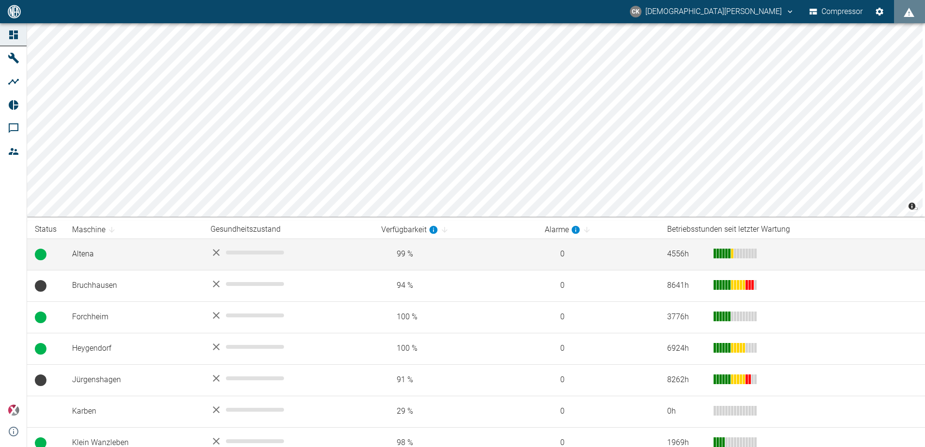
click at [469, 250] on div "© Carto © OpenStreetMap contributors Status Maschine Gesundheitszustand Verfügb…" at bounding box center [476, 351] width 898 height 656
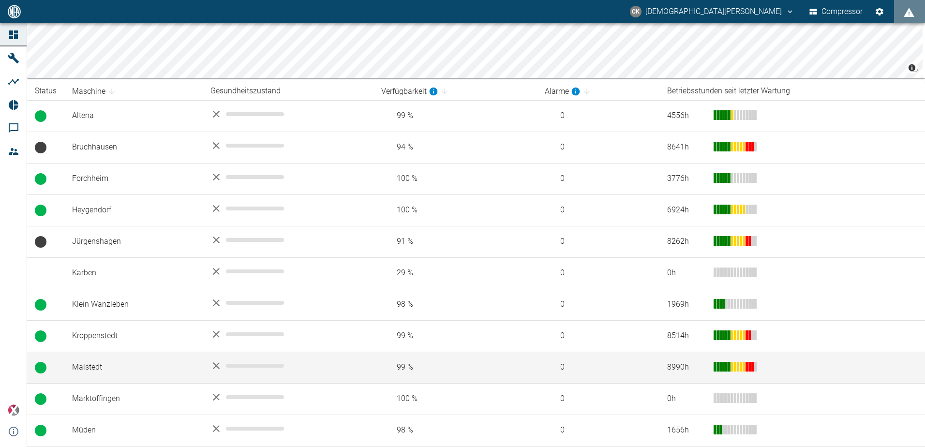
scroll to position [232, 0]
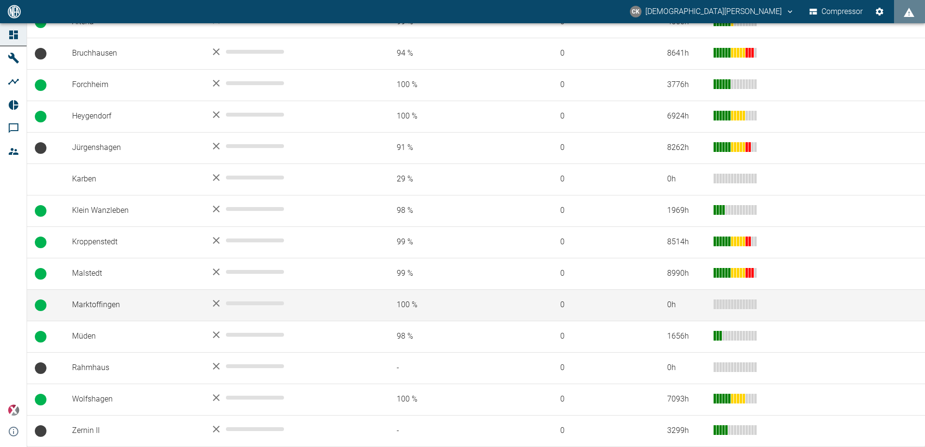
click at [94, 306] on td "Marktoffingen" at bounding box center [133, 304] width 138 height 31
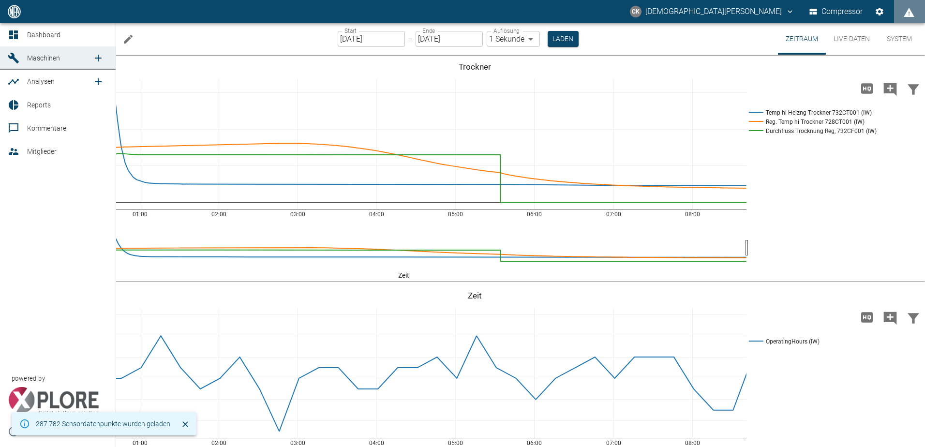
click at [16, 35] on icon at bounding box center [14, 35] width 12 height 12
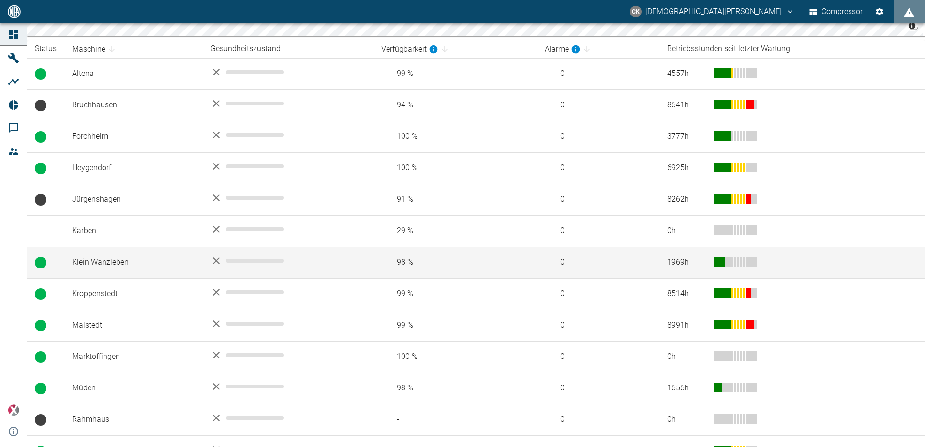
scroll to position [145, 0]
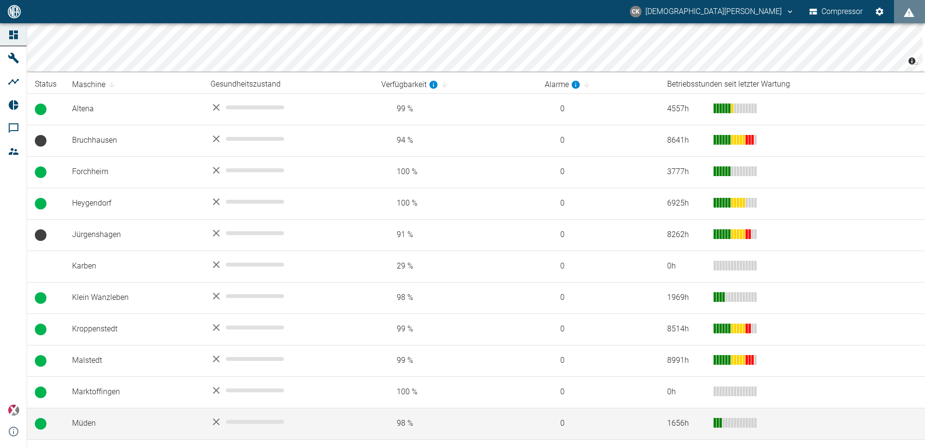
click at [91, 419] on td "Müden" at bounding box center [133, 423] width 138 height 31
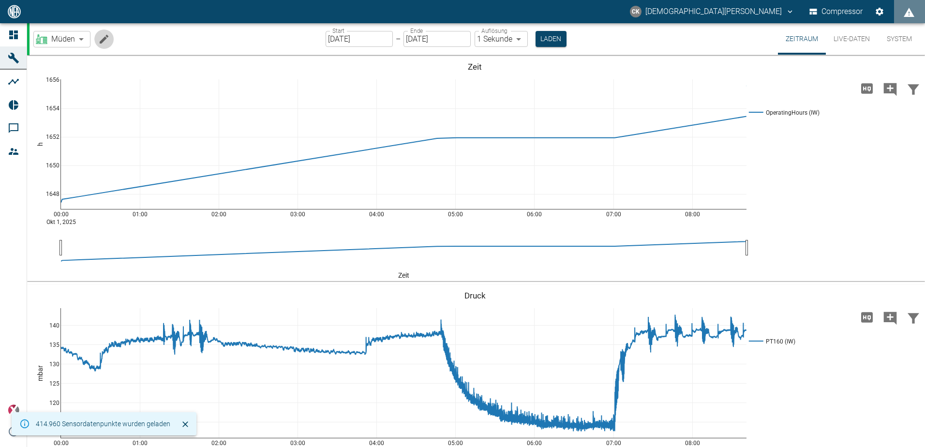
click at [100, 41] on icon "Machine bearbeiten" at bounding box center [104, 39] width 12 height 12
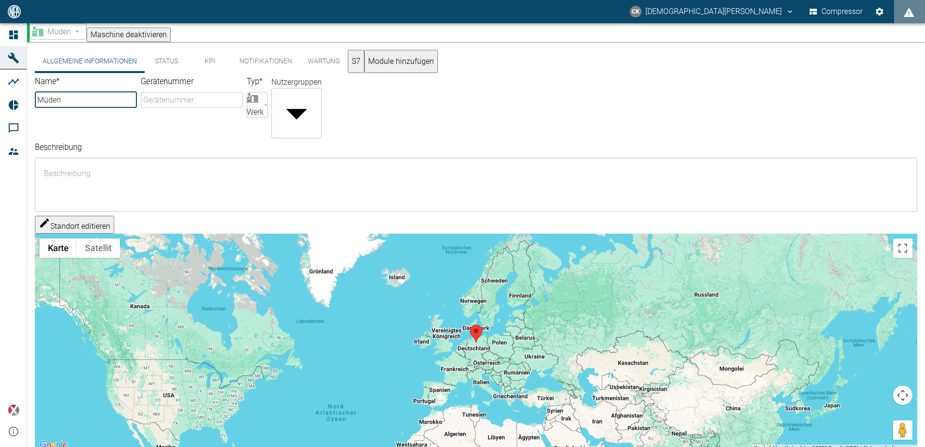
click at [104, 216] on button "Standort editieren" at bounding box center [74, 225] width 79 height 18
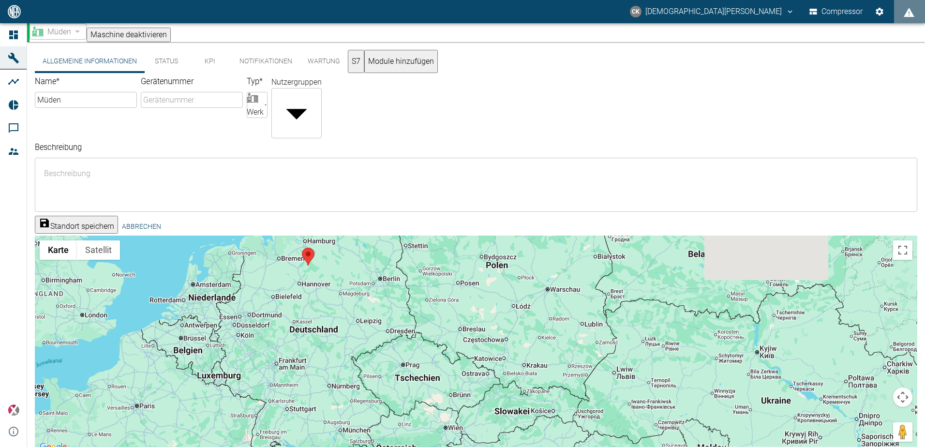
drag, startPoint x: 296, startPoint y: 263, endPoint x: 309, endPoint y: 304, distance: 43.7
click at [304, 309] on div at bounding box center [476, 345] width 882 height 218
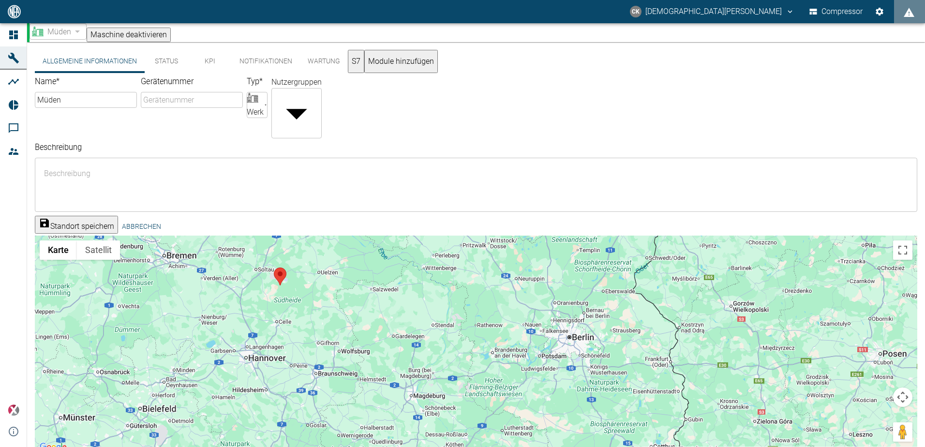
drag, startPoint x: 299, startPoint y: 267, endPoint x: 311, endPoint y: 326, distance: 60.1
click at [310, 331] on div at bounding box center [476, 345] width 882 height 218
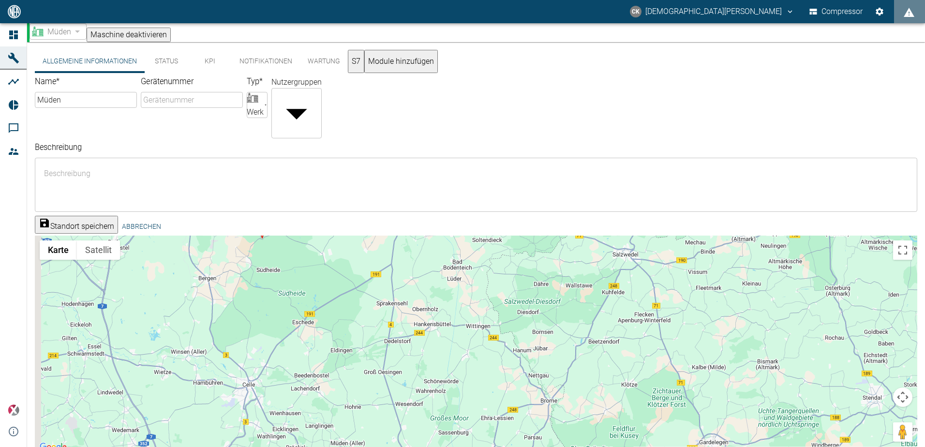
drag, startPoint x: 306, startPoint y: 314, endPoint x: 330, endPoint y: 381, distance: 71.6
click at [326, 381] on div at bounding box center [476, 345] width 882 height 218
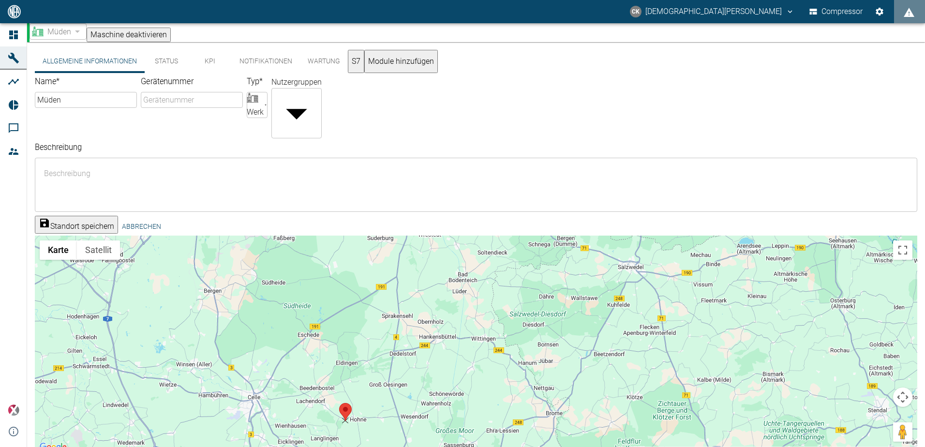
drag, startPoint x: 266, startPoint y: 222, endPoint x: 344, endPoint y: 397, distance: 192.1
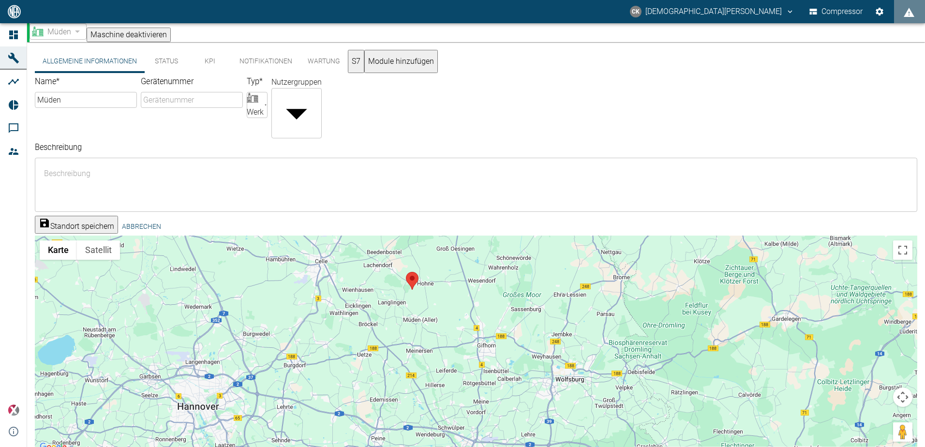
drag, startPoint x: 521, startPoint y: 371, endPoint x: 408, endPoint y: 300, distance: 133.4
click at [418, 306] on div at bounding box center [476, 345] width 882 height 218
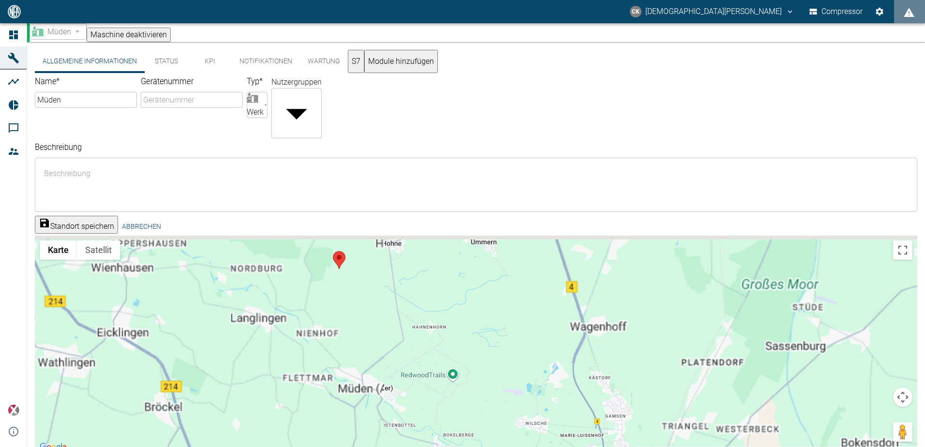
drag, startPoint x: 398, startPoint y: 279, endPoint x: 383, endPoint y: 363, distance: 86.0
click at [383, 363] on div at bounding box center [476, 345] width 882 height 218
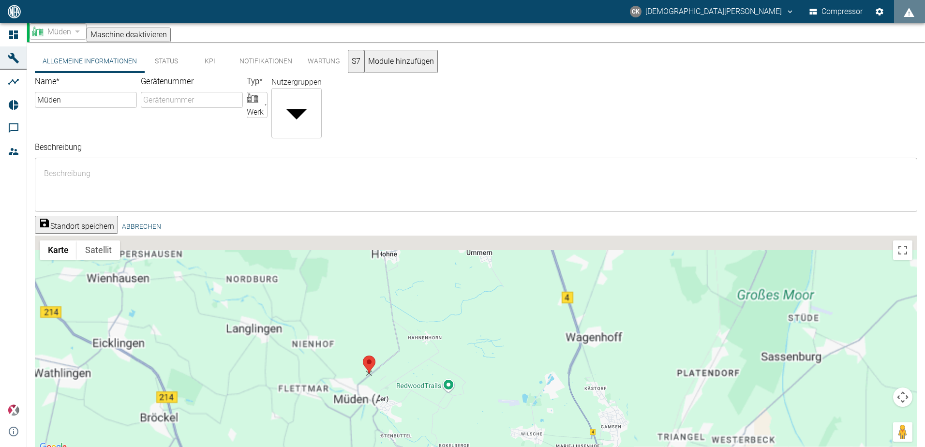
drag, startPoint x: 334, startPoint y: 253, endPoint x: 367, endPoint y: 342, distance: 95.3
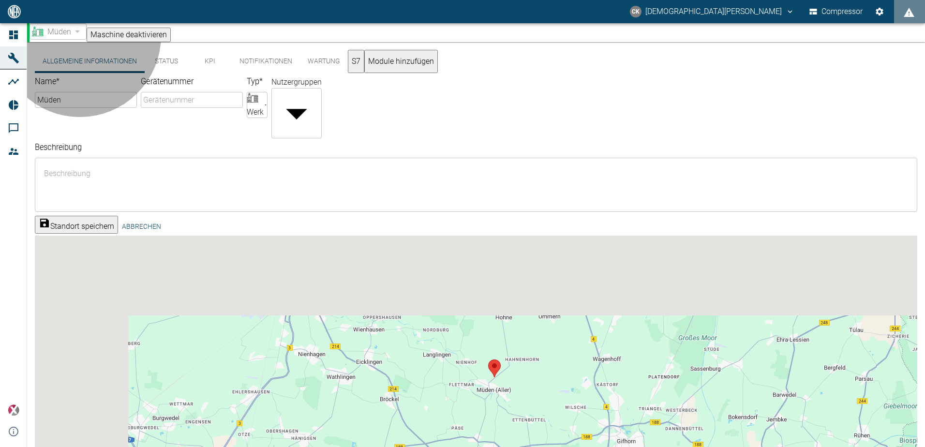
click at [115, 216] on button "Standort speichern" at bounding box center [76, 225] width 83 height 18
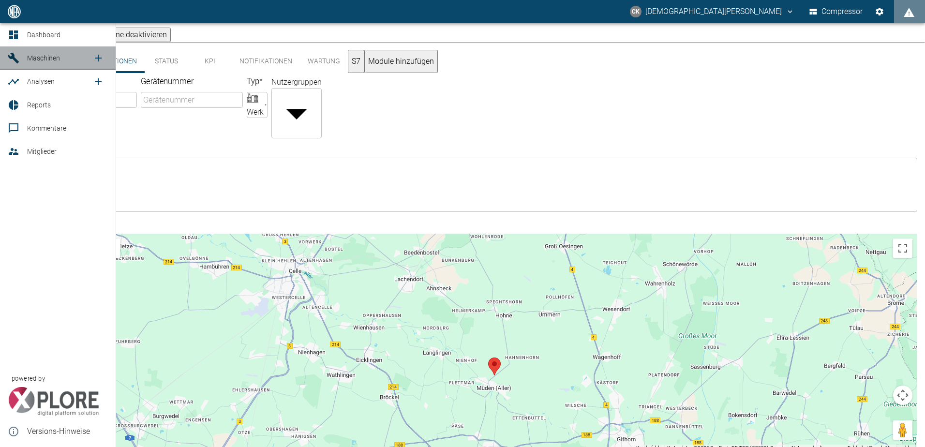
click at [11, 61] on icon at bounding box center [14, 58] width 12 height 12
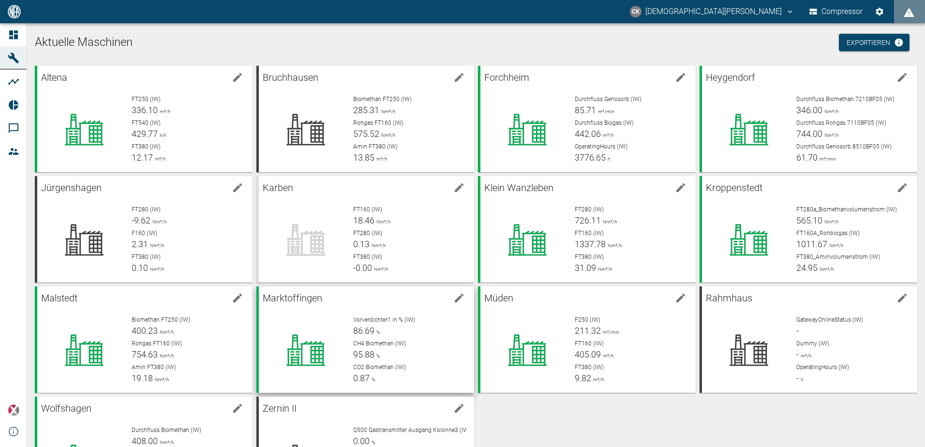
click at [380, 319] on span "Vorverdichter1 in % (IW)" at bounding box center [384, 319] width 62 height 7
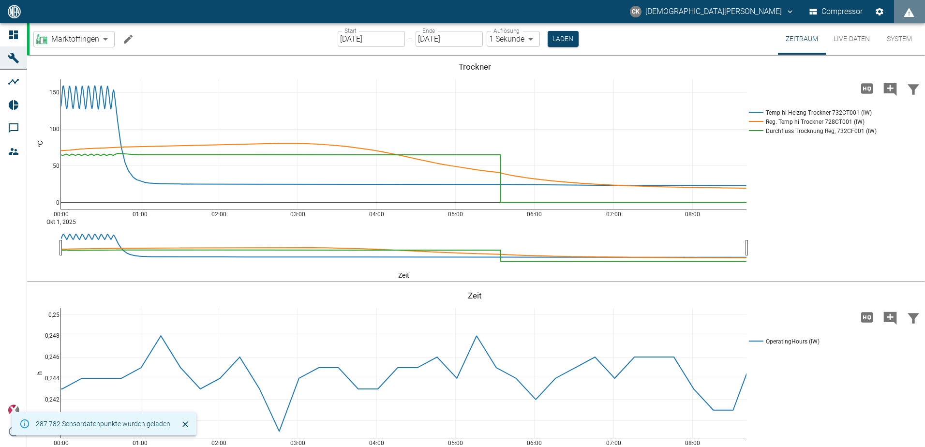
click at [129, 41] on icon "Machine bearbeiten" at bounding box center [128, 39] width 12 height 12
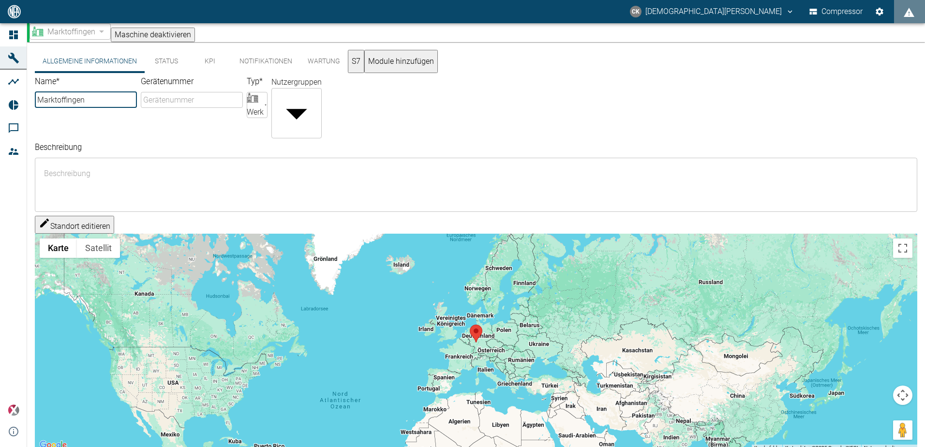
click at [79, 216] on button "Standort editieren" at bounding box center [74, 225] width 79 height 18
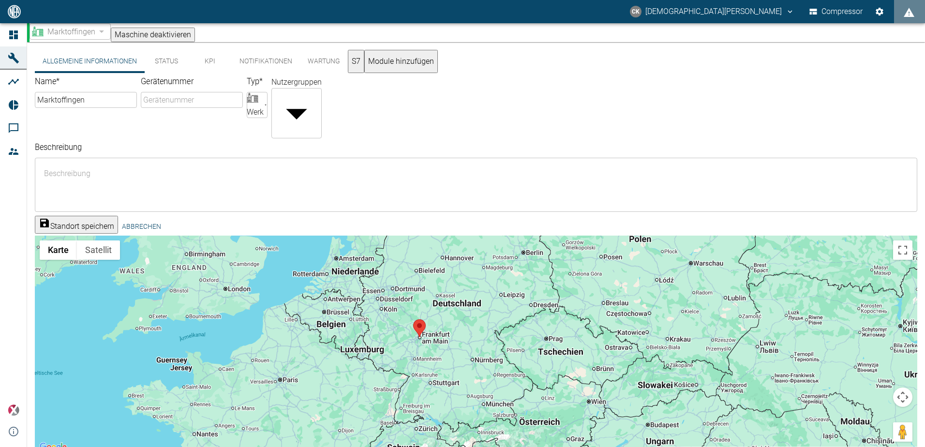
drag, startPoint x: 571, startPoint y: 355, endPoint x: 493, endPoint y: 363, distance: 78.3
click at [501, 366] on div at bounding box center [476, 345] width 882 height 218
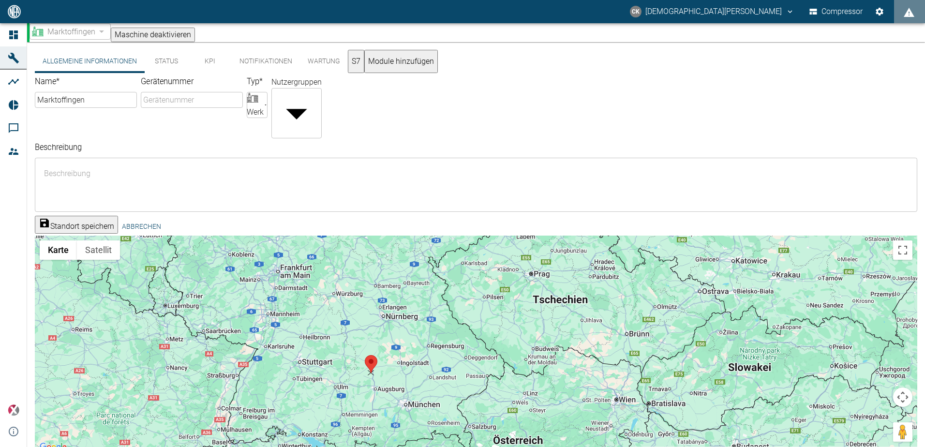
drag, startPoint x: 277, startPoint y: 245, endPoint x: 370, endPoint y: 349, distance: 139.4
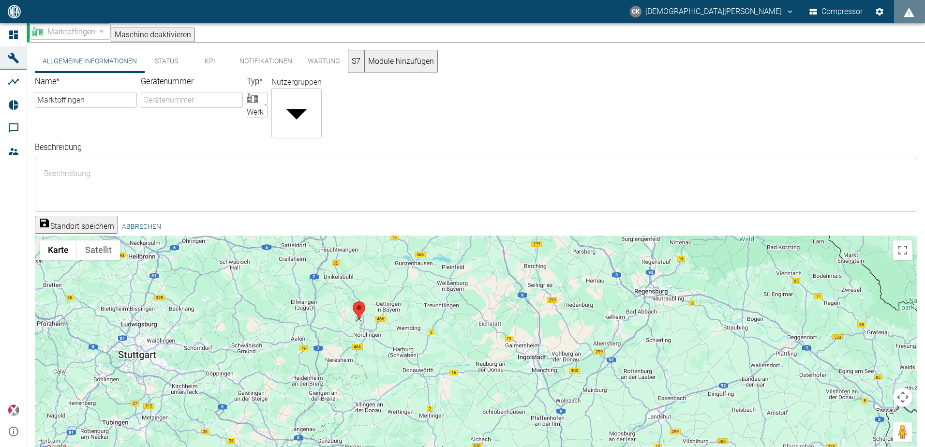
drag, startPoint x: 417, startPoint y: 290, endPoint x: 355, endPoint y: 291, distance: 61.9
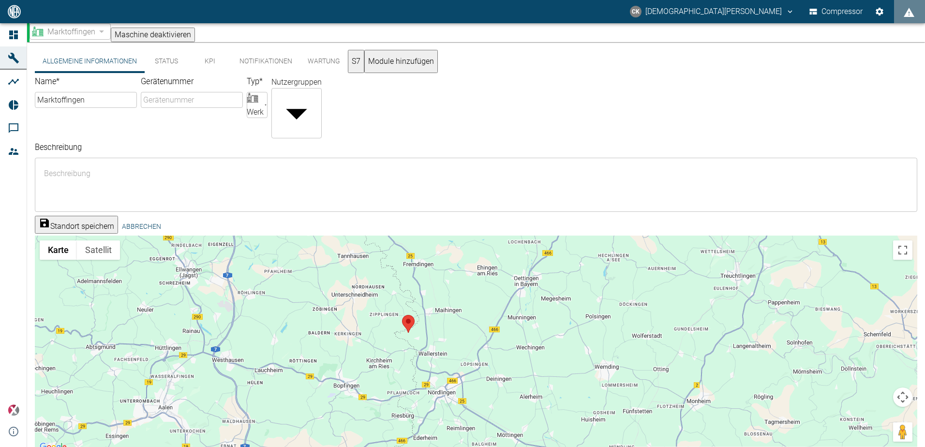
drag, startPoint x: 446, startPoint y: 267, endPoint x: 455, endPoint y: 308, distance: 41.0
click at [455, 304] on div at bounding box center [476, 345] width 882 height 218
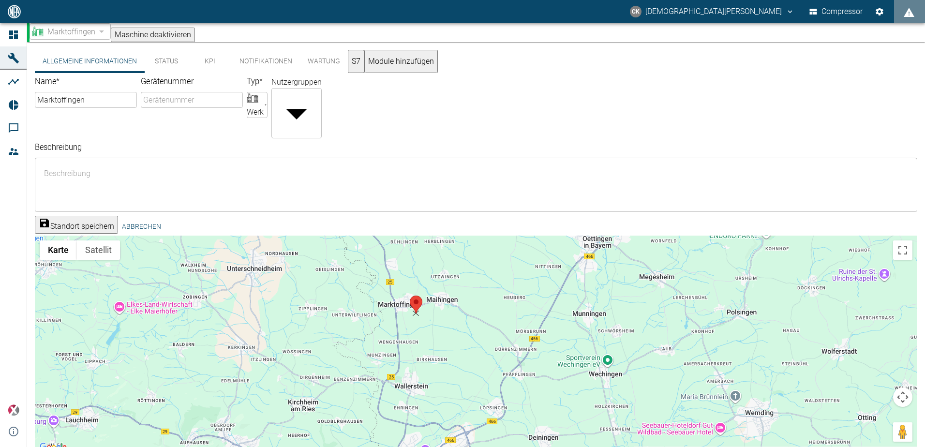
drag, startPoint x: 362, startPoint y: 315, endPoint x: 416, endPoint y: 284, distance: 62.8
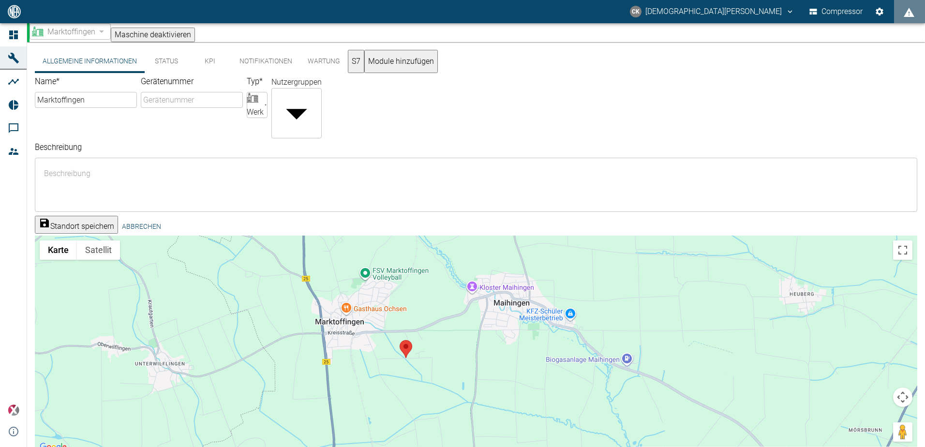
drag, startPoint x: 467, startPoint y: 290, endPoint x: 445, endPoint y: 355, distance: 68.2
click at [445, 355] on div at bounding box center [476, 345] width 882 height 218
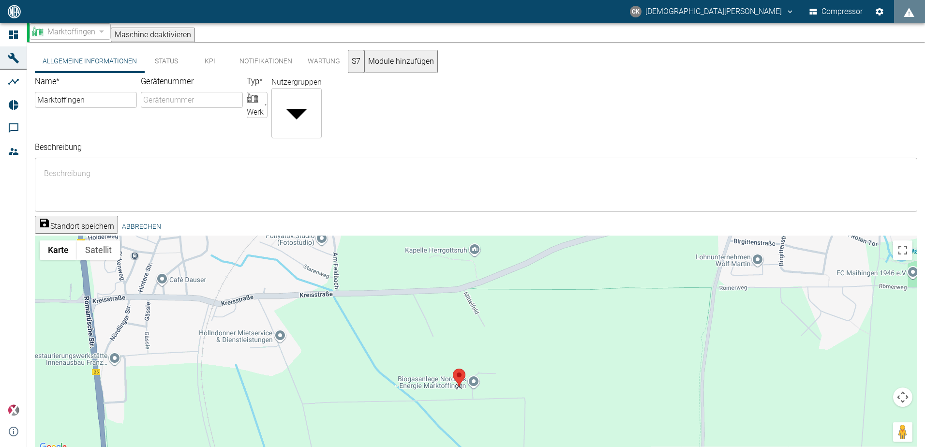
drag, startPoint x: 420, startPoint y: 367, endPoint x: 460, endPoint y: 352, distance: 43.3
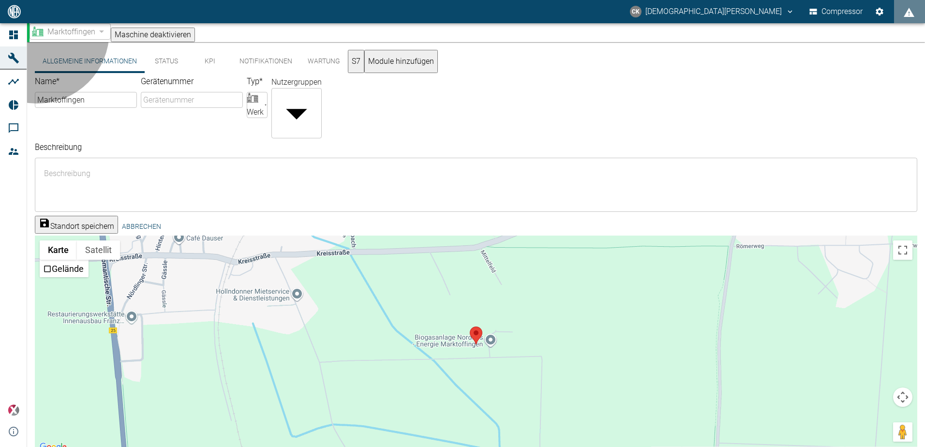
click at [73, 216] on button "Standort speichern" at bounding box center [76, 225] width 83 height 18
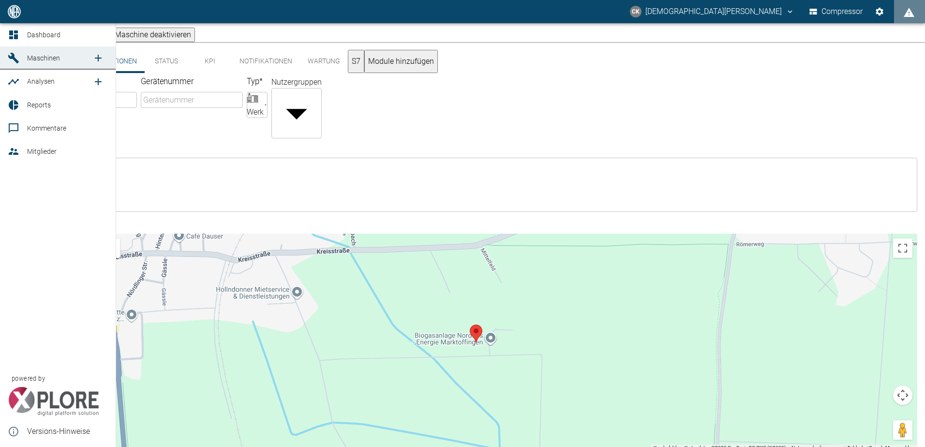
click at [10, 32] on icon at bounding box center [13, 34] width 9 height 9
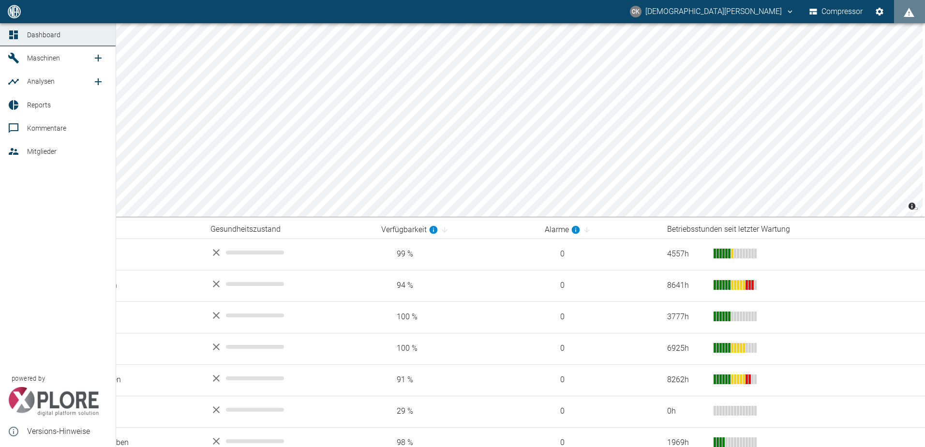
click at [15, 38] on icon at bounding box center [13, 34] width 9 height 9
click at [12, 35] on icon at bounding box center [13, 34] width 9 height 9
click at [44, 39] on span "Dashboard" at bounding box center [43, 35] width 33 height 8
